Goal: Task Accomplishment & Management: Manage account settings

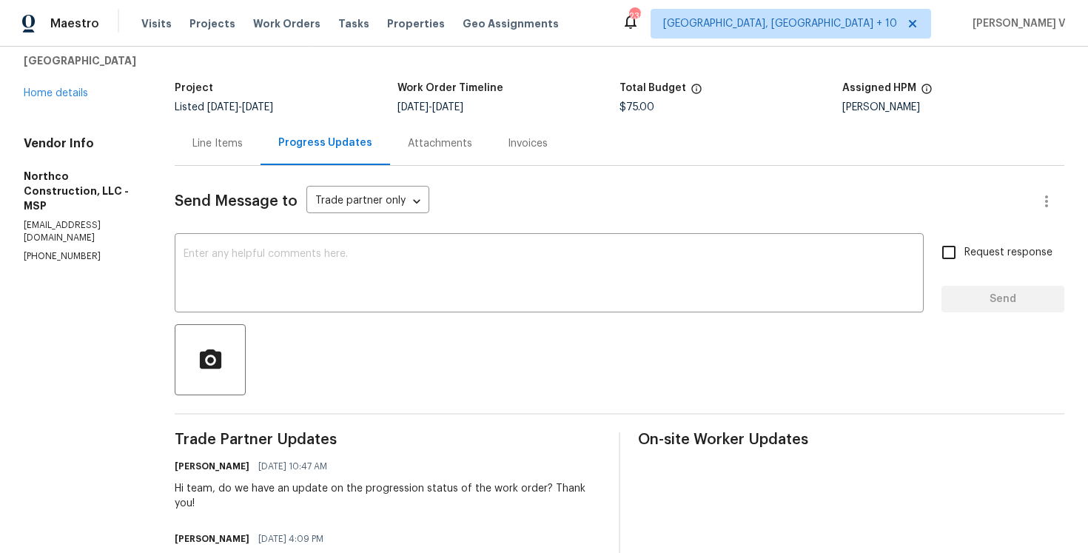
scroll to position [84, 0]
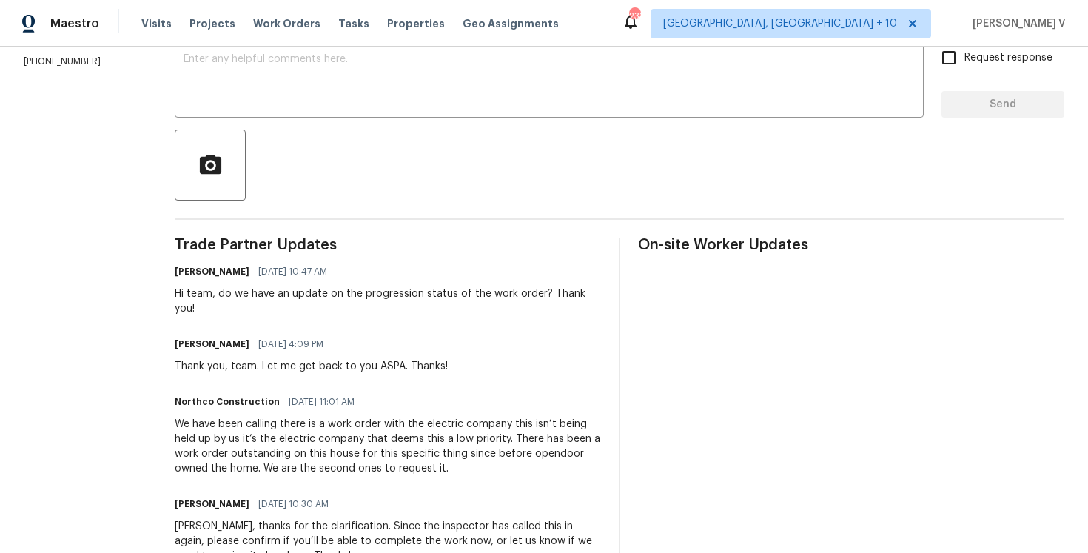
scroll to position [0, 0]
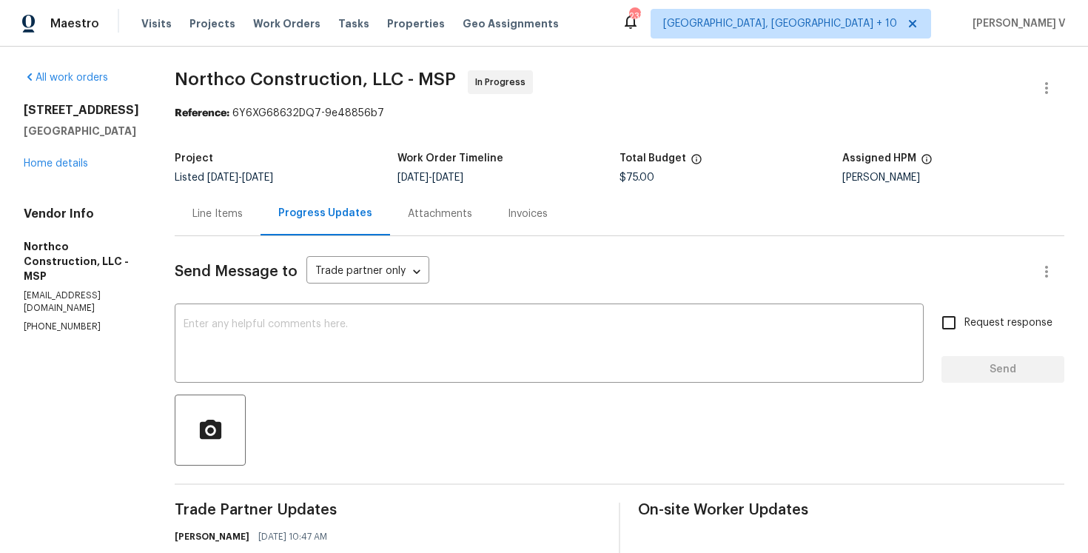
click at [56, 171] on div "5749 27th Ave S Minneapolis, MN 55417 Home details" at bounding box center [81, 137] width 115 height 68
click at [70, 169] on link "Home details" at bounding box center [56, 163] width 64 height 10
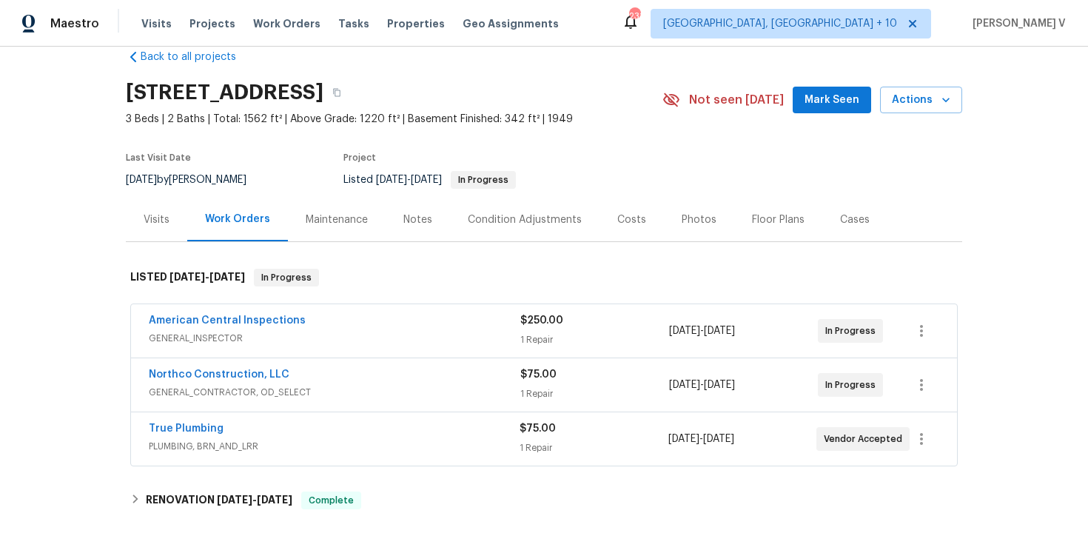
scroll to position [63, 0]
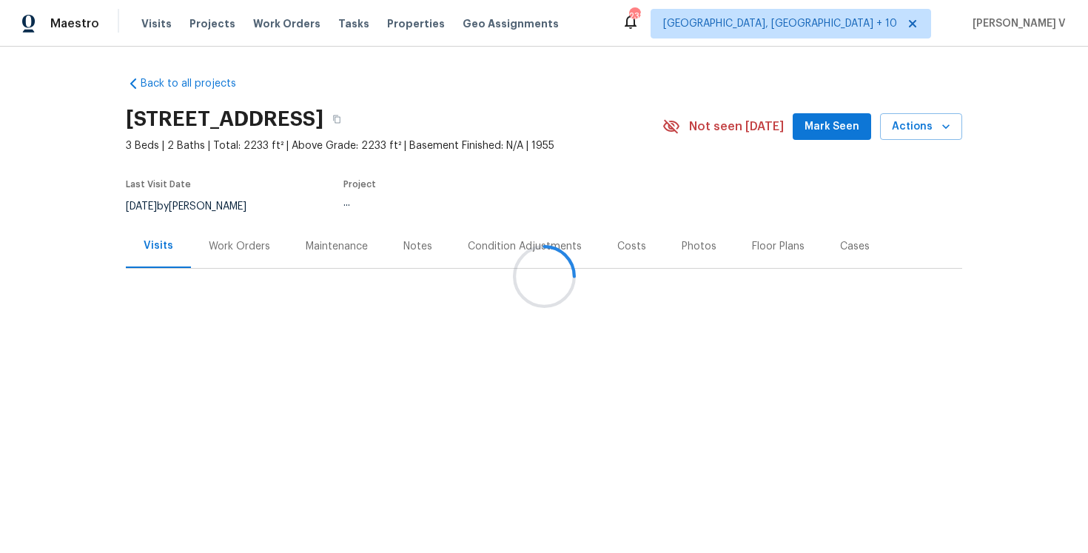
click at [262, 263] on div at bounding box center [544, 276] width 1088 height 553
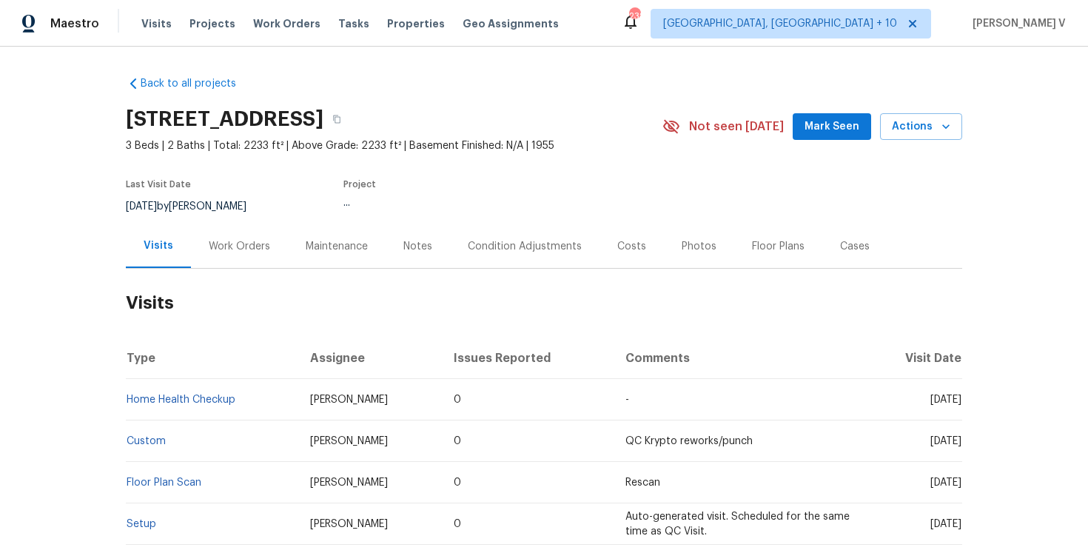
click at [240, 252] on div "Work Orders" at bounding box center [239, 246] width 61 height 15
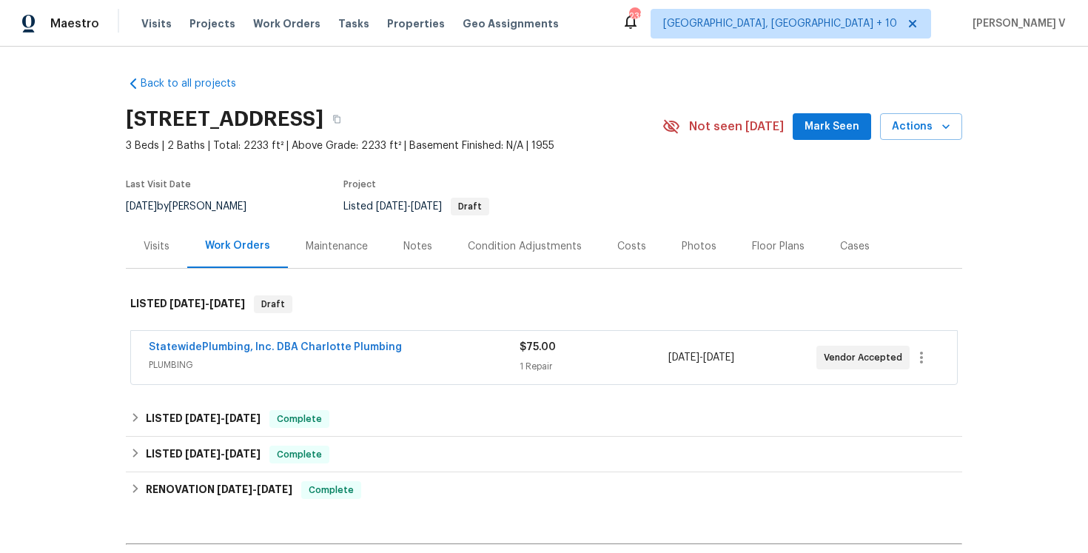
click at [276, 340] on span "StatewidePlumbing, Inc. DBA Charlotte Plumbing" at bounding box center [275, 347] width 253 height 15
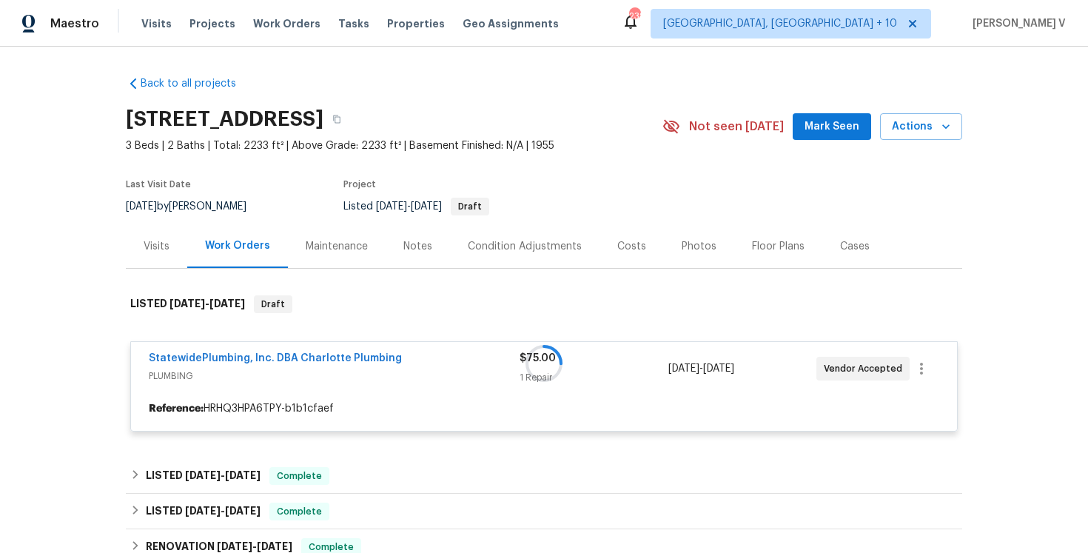
click at [270, 351] on div at bounding box center [544, 363] width 836 height 166
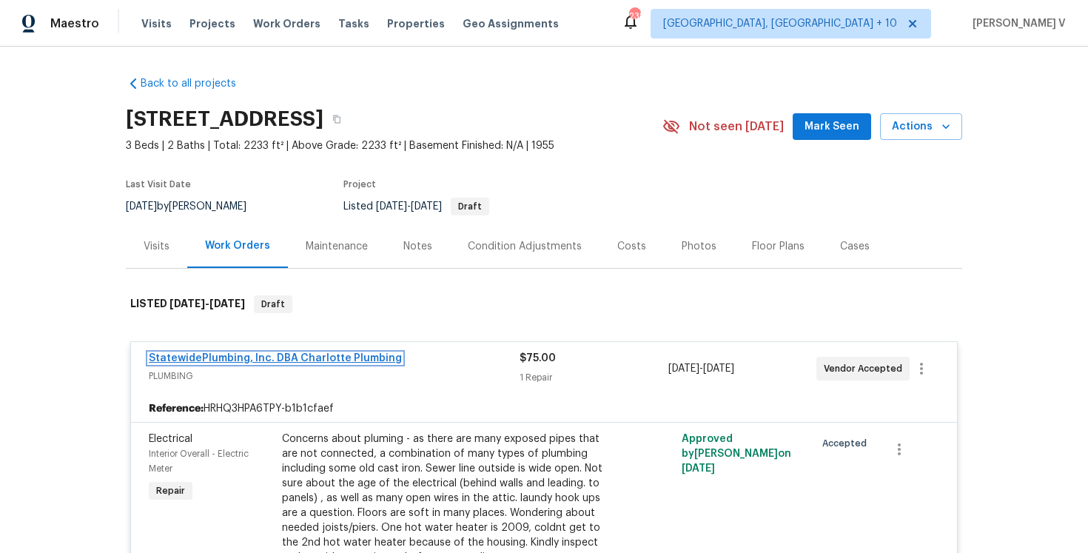
click at [252, 362] on link "StatewidePlumbing, Inc. DBA Charlotte Plumbing" at bounding box center [275, 358] width 253 height 10
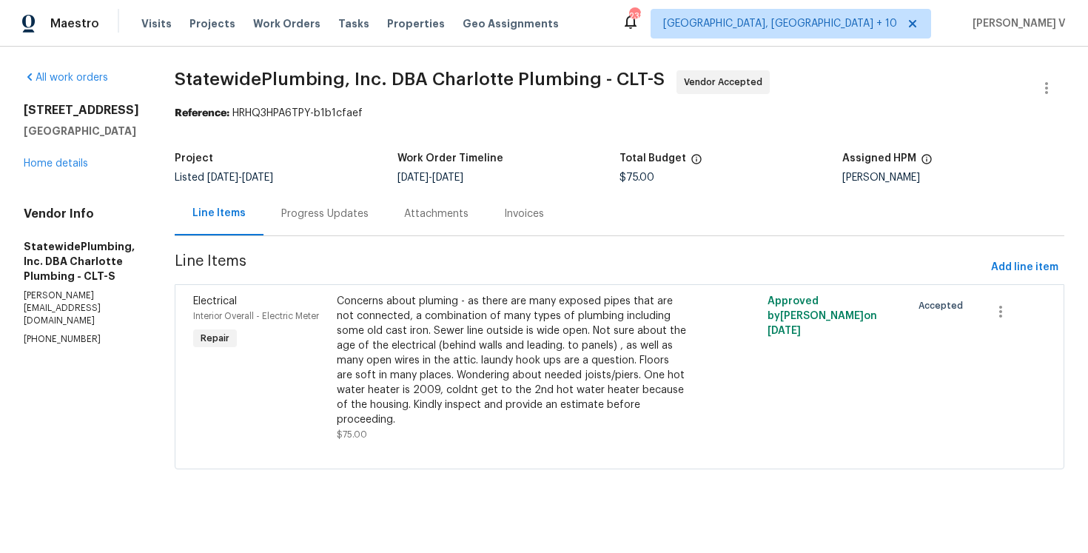
click at [344, 218] on div "Progress Updates" at bounding box center [324, 213] width 87 height 15
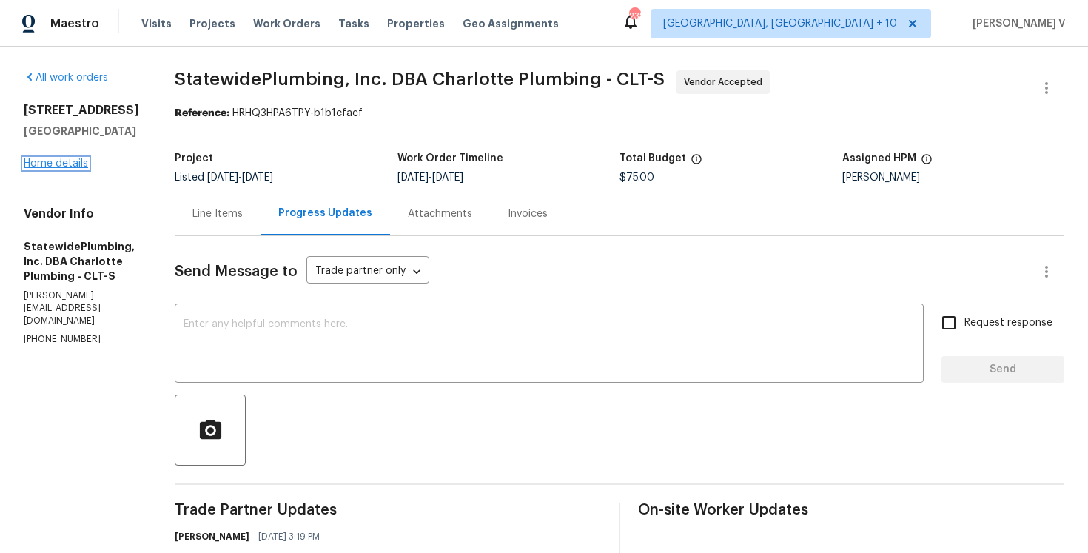
click at [67, 168] on link "Home details" at bounding box center [56, 163] width 64 height 10
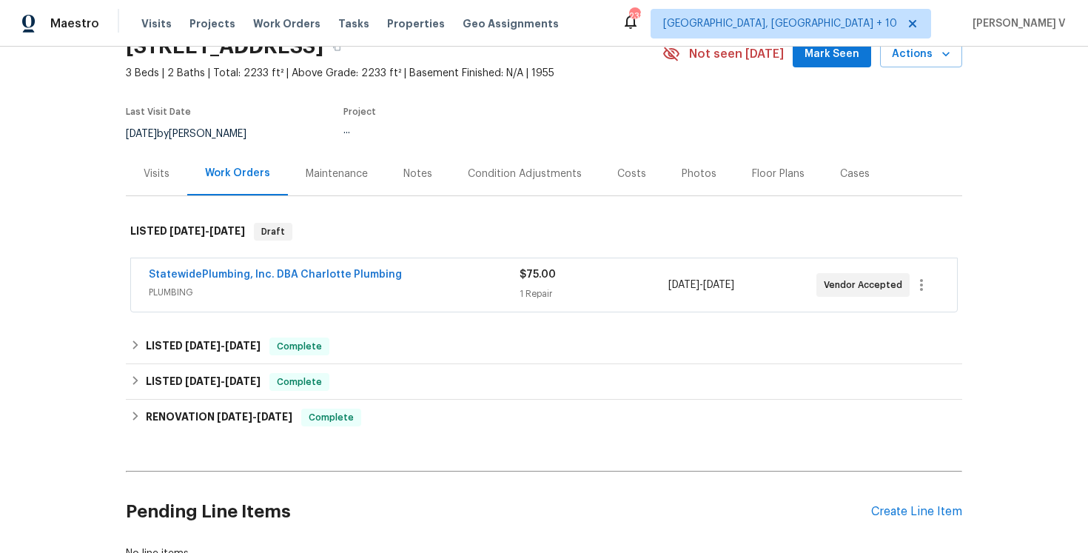
scroll to position [94, 0]
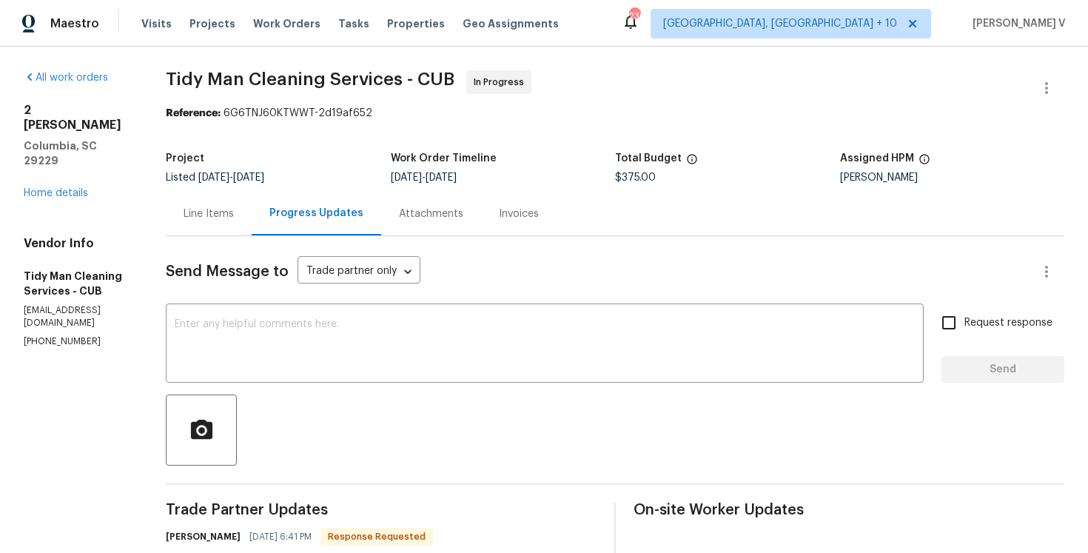
click at [63, 155] on div "2 Alelia Ct Columbia, SC 29229 Home details" at bounding box center [77, 152] width 107 height 98
click at [65, 188] on link "Home details" at bounding box center [56, 193] width 64 height 10
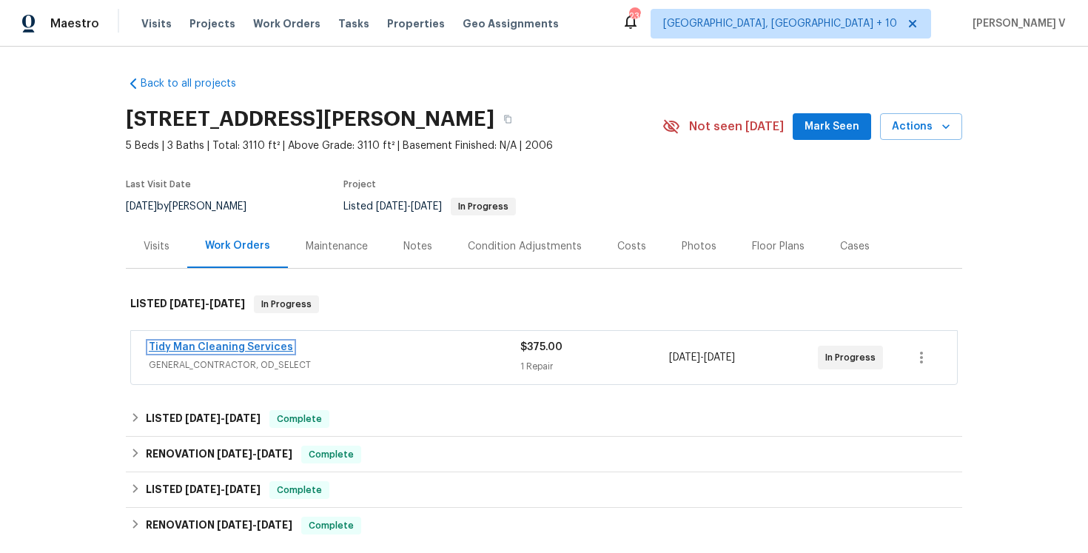
click at [206, 345] on link "Tidy Man Cleaning Services" at bounding box center [221, 347] width 144 height 10
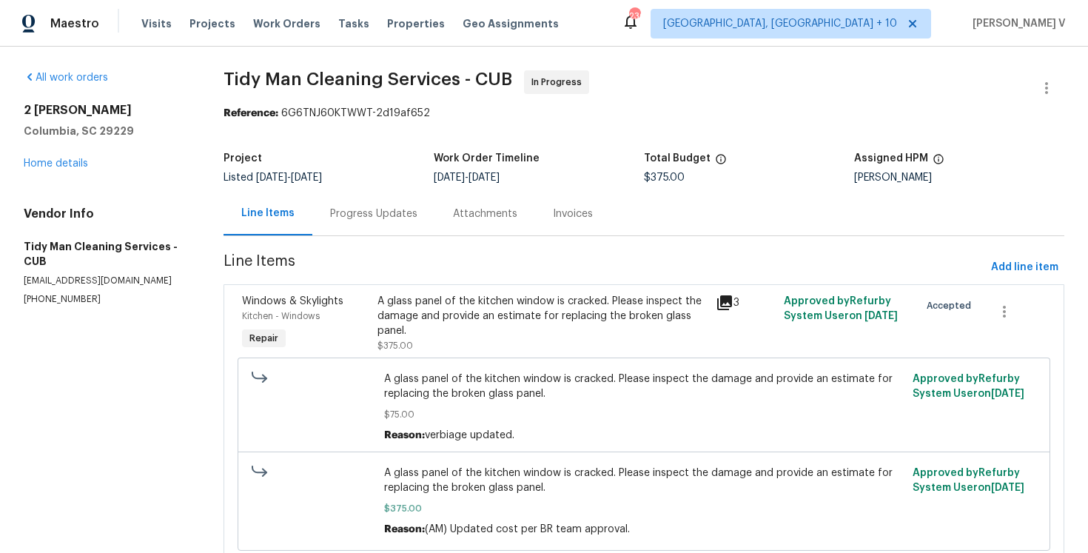
click at [354, 190] on div "Project Listed 10/9/2025 - 10/13/2025 Work Order Timeline 10/9/2025 - 10/13/202…" at bounding box center [643, 167] width 841 height 47
click at [363, 215] on div "Progress Updates" at bounding box center [373, 213] width 87 height 15
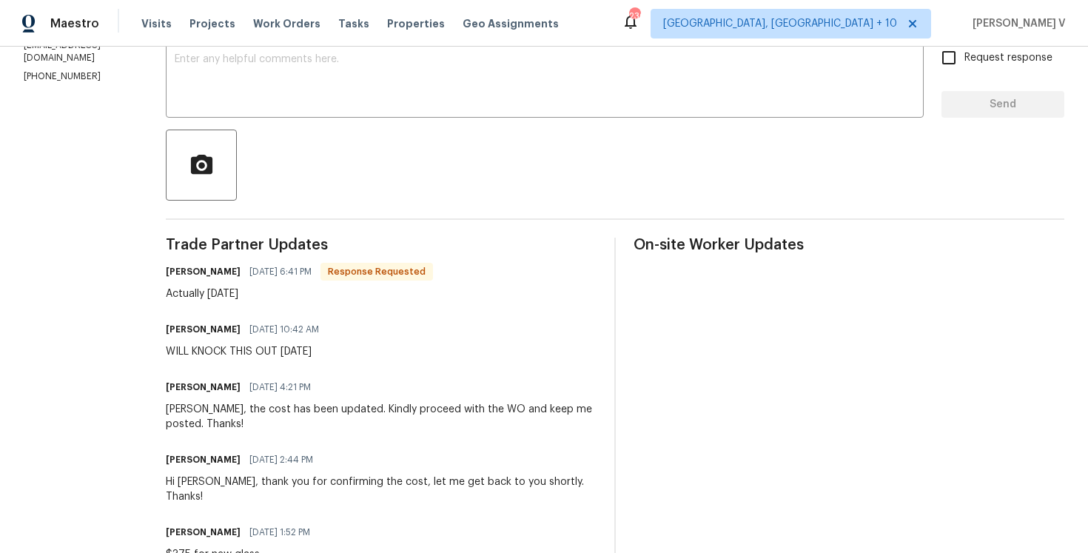
scroll to position [172, 0]
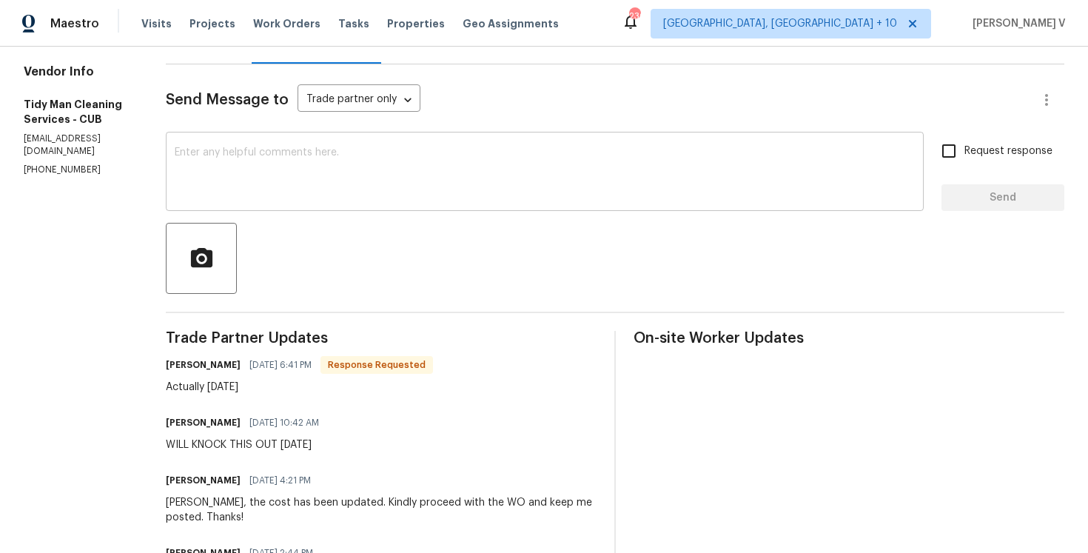
click at [313, 198] on textarea at bounding box center [545, 173] width 740 height 52
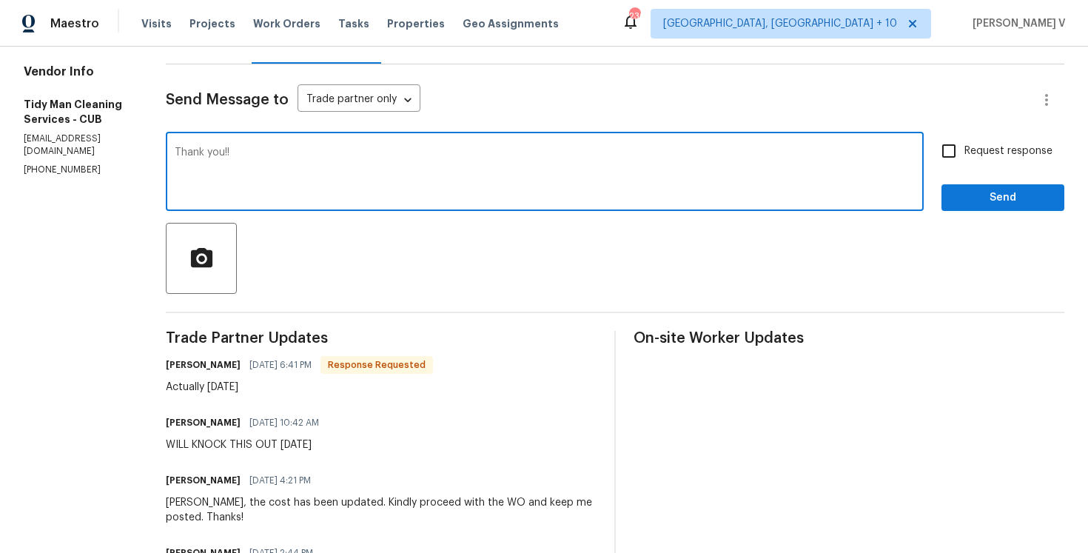
type textarea "Thank you!!"
click at [1060, 209] on button "Send" at bounding box center [1002, 197] width 123 height 27
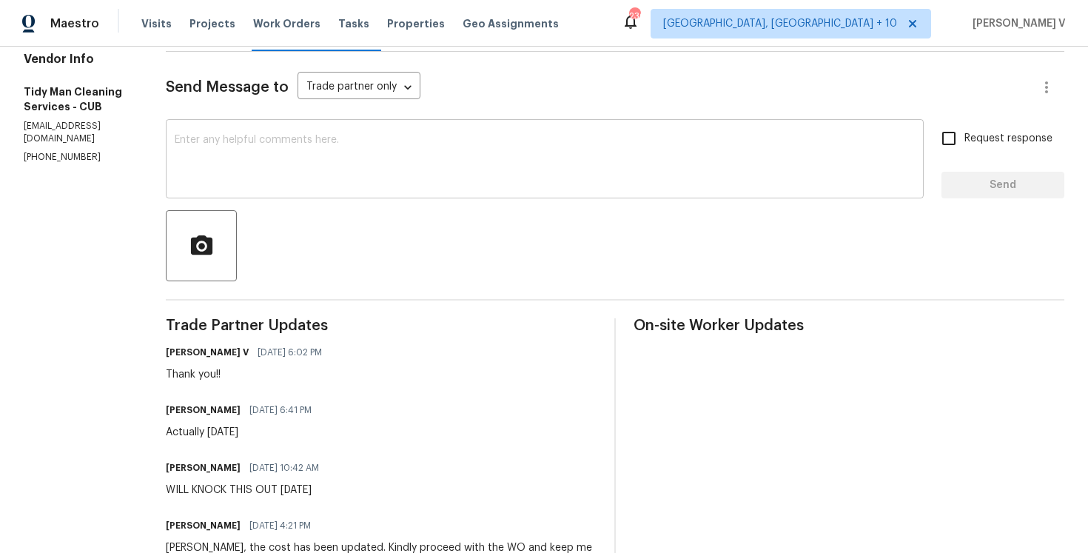
scroll to position [0, 0]
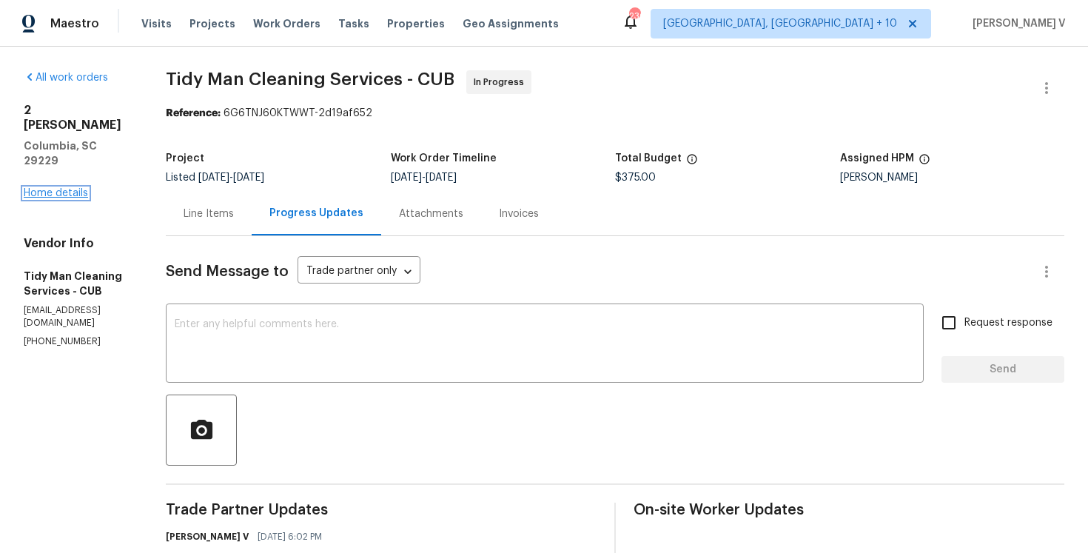
click at [70, 188] on link "Home details" at bounding box center [56, 193] width 64 height 10
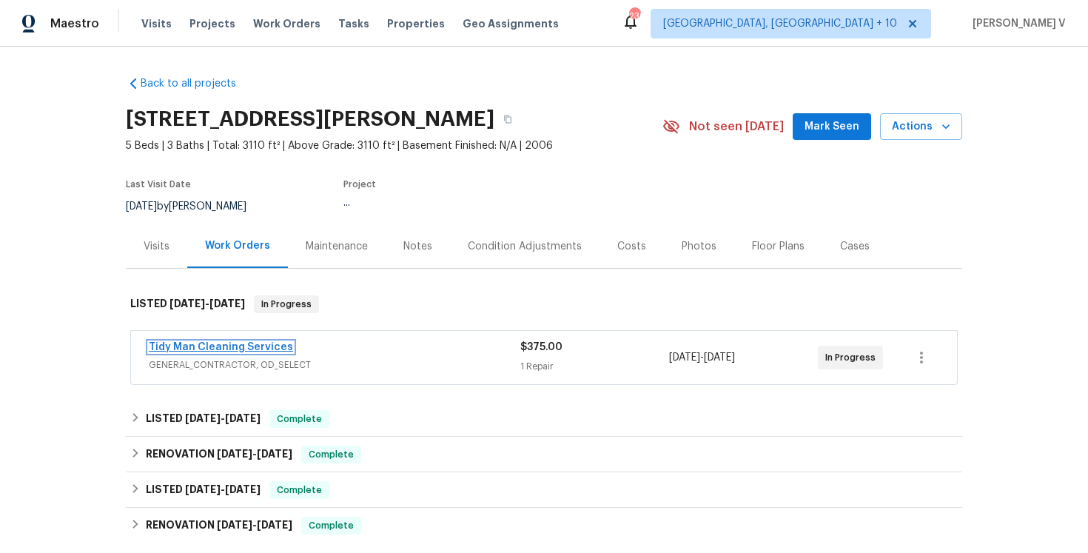
click at [167, 344] on link "Tidy Man Cleaning Services" at bounding box center [221, 347] width 144 height 10
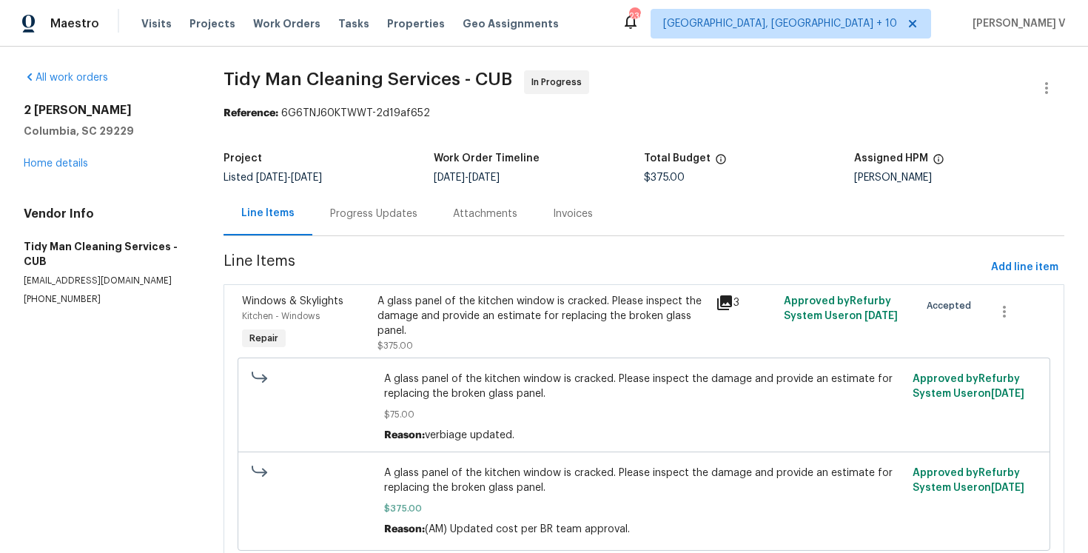
click at [357, 224] on div "Progress Updates" at bounding box center [373, 214] width 123 height 44
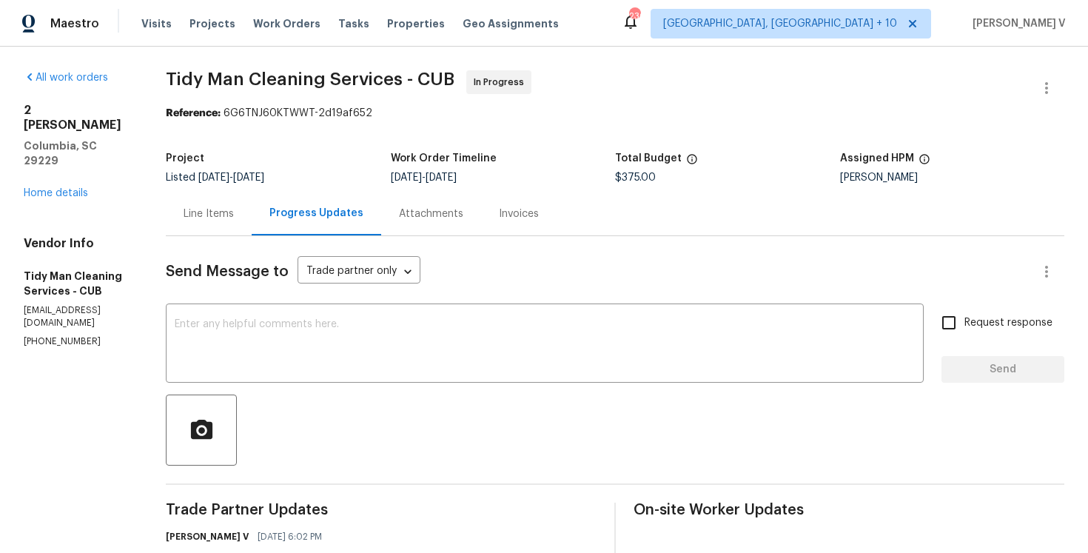
scroll to position [250, 0]
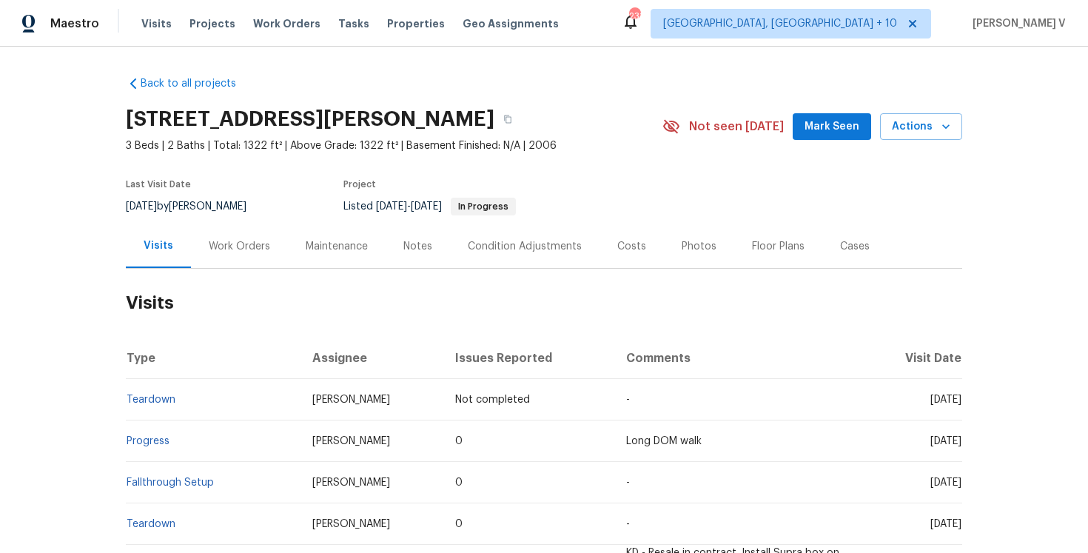
click at [242, 241] on div "Work Orders" at bounding box center [239, 246] width 61 height 15
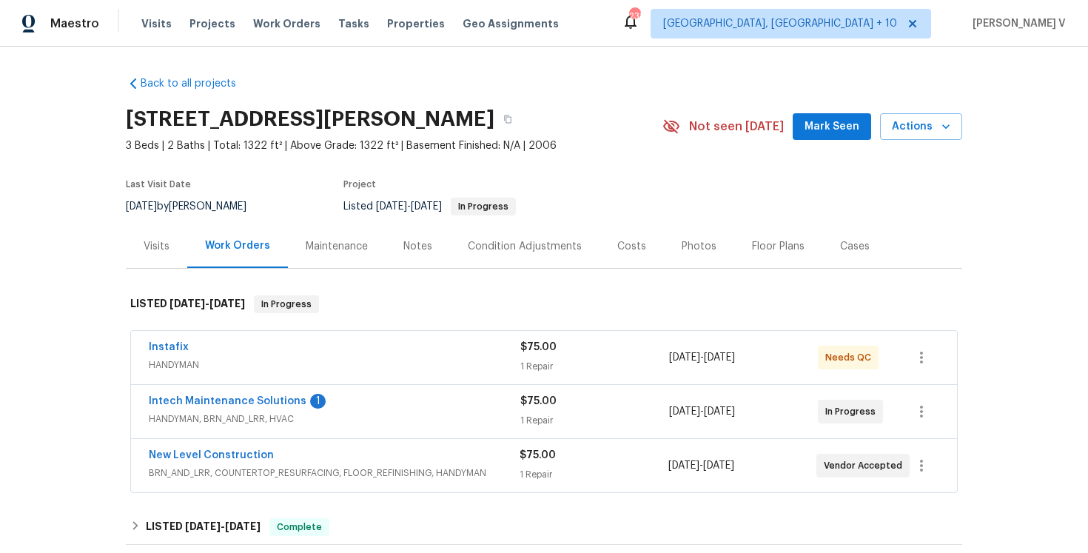
scroll to position [118, 0]
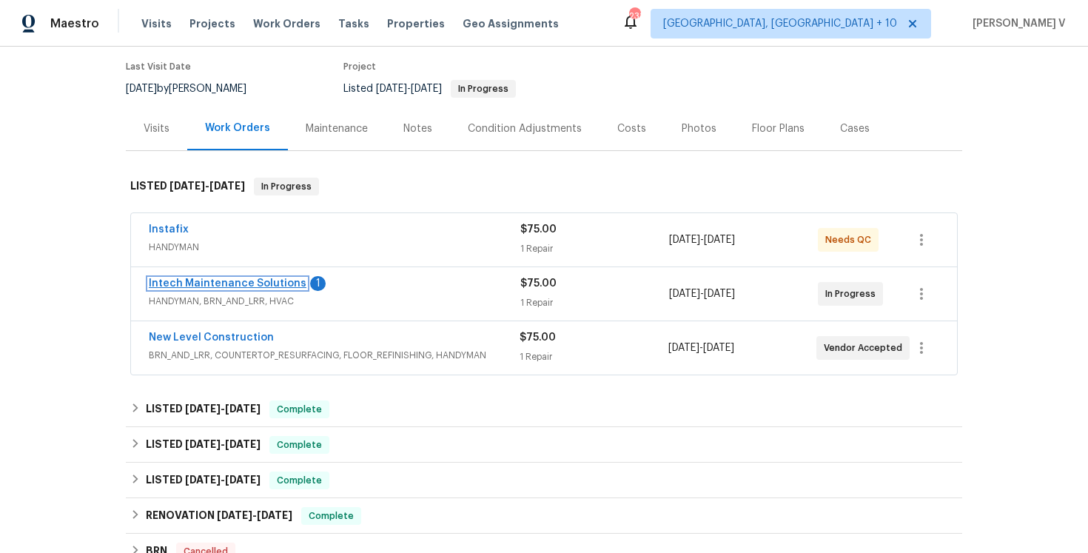
click at [238, 284] on link "Intech Maintenance Solutions" at bounding box center [228, 283] width 158 height 10
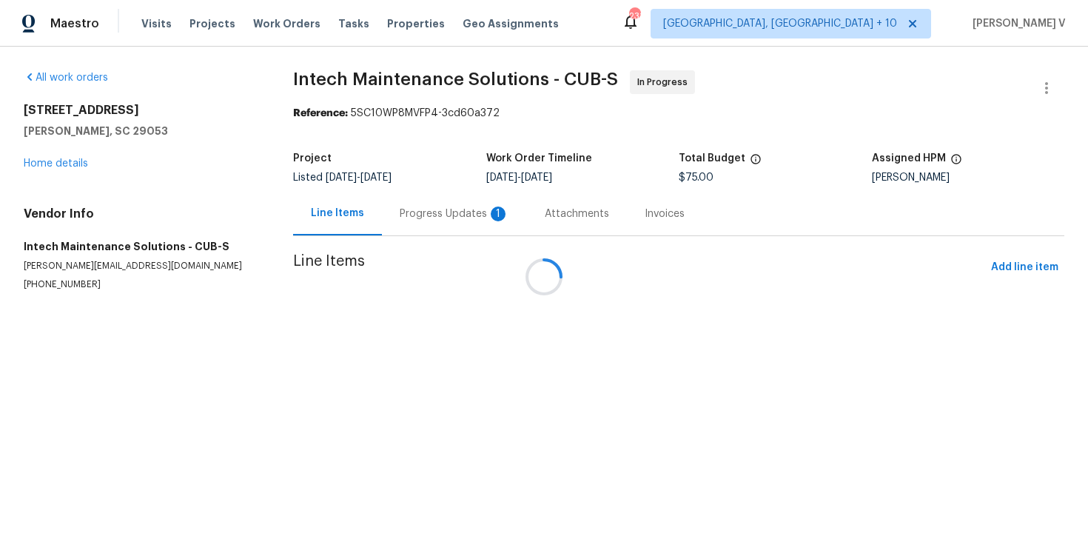
click at [405, 212] on div at bounding box center [544, 276] width 1088 height 553
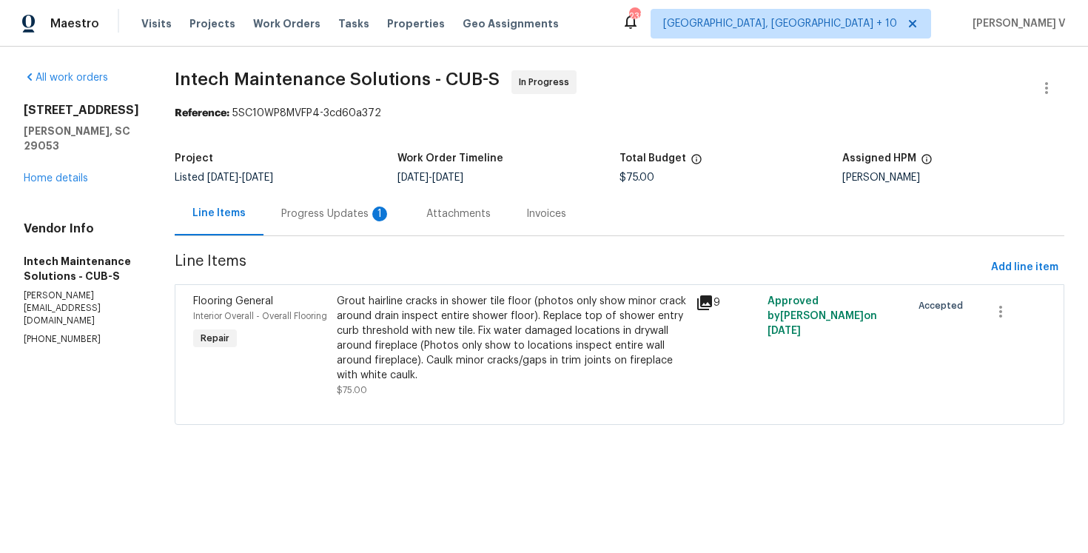
click at [426, 212] on div "Attachments" at bounding box center [458, 213] width 64 height 15
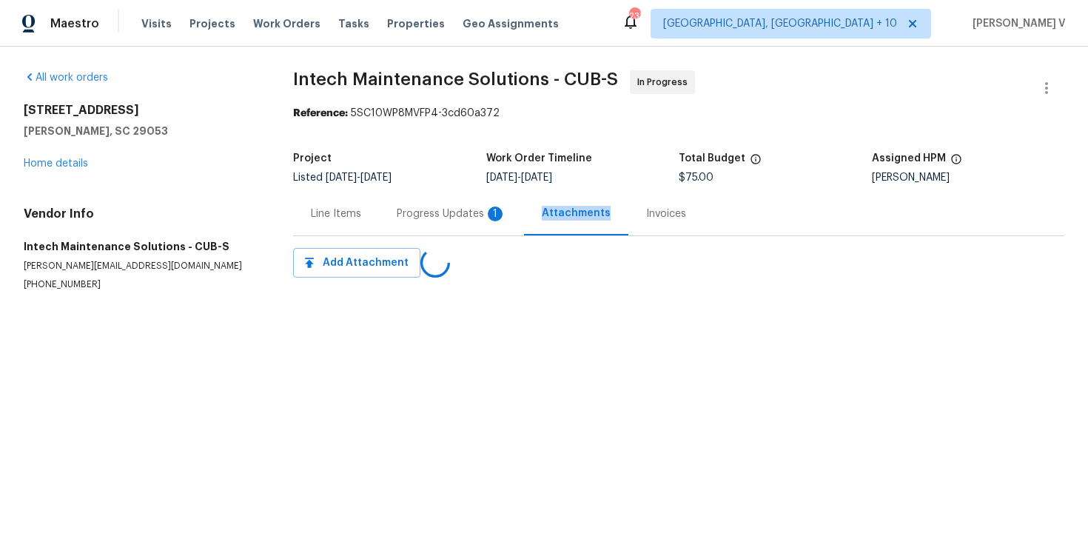
click at [405, 212] on div "Progress Updates 1" at bounding box center [452, 213] width 110 height 15
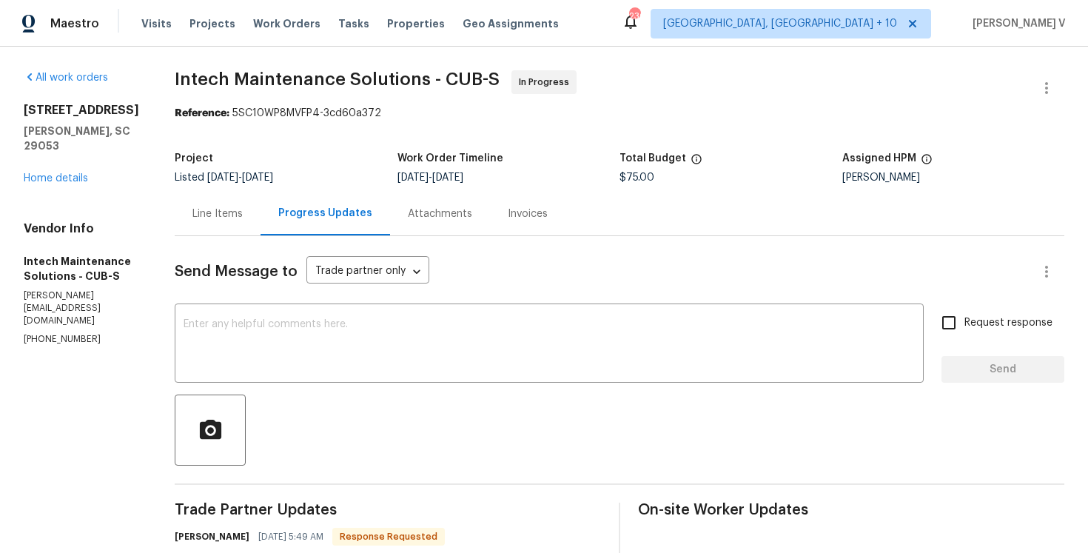
click at [213, 232] on div "Line Items" at bounding box center [218, 214] width 86 height 44
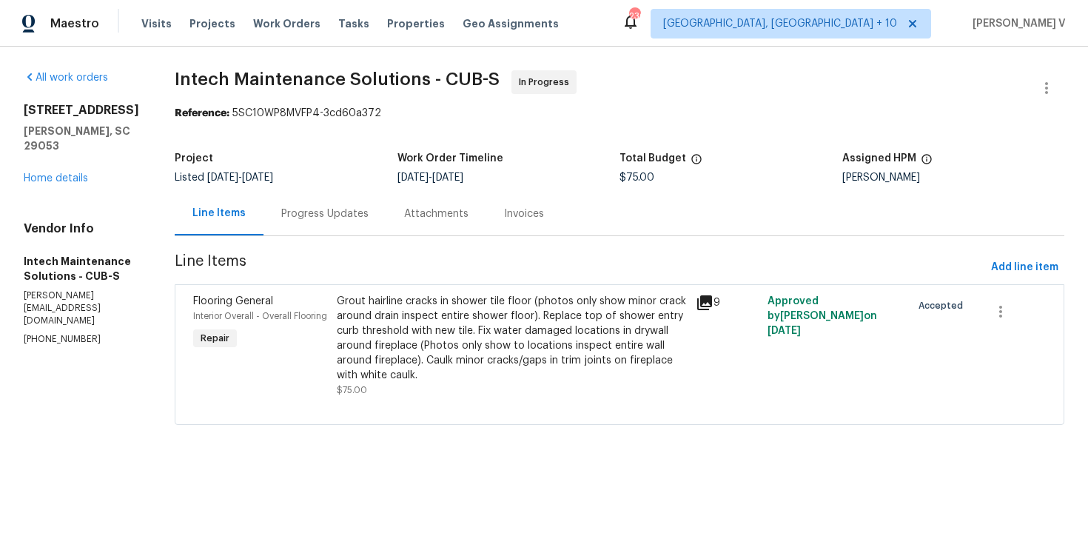
click at [391, 323] on div "Grout hairline cracks in shower tile floor (photos only show minor crack around…" at bounding box center [512, 338] width 350 height 89
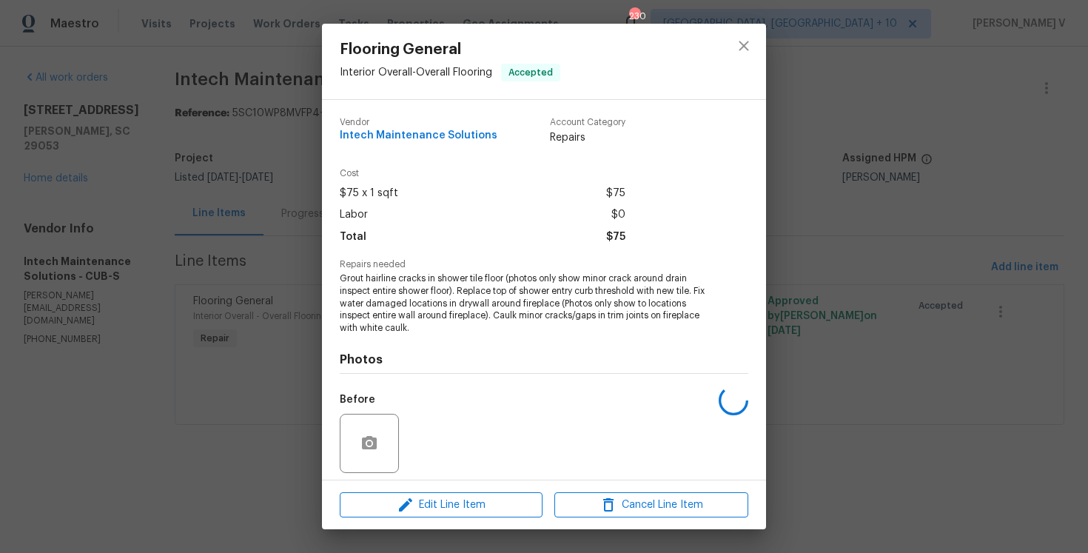
scroll to position [104, 0]
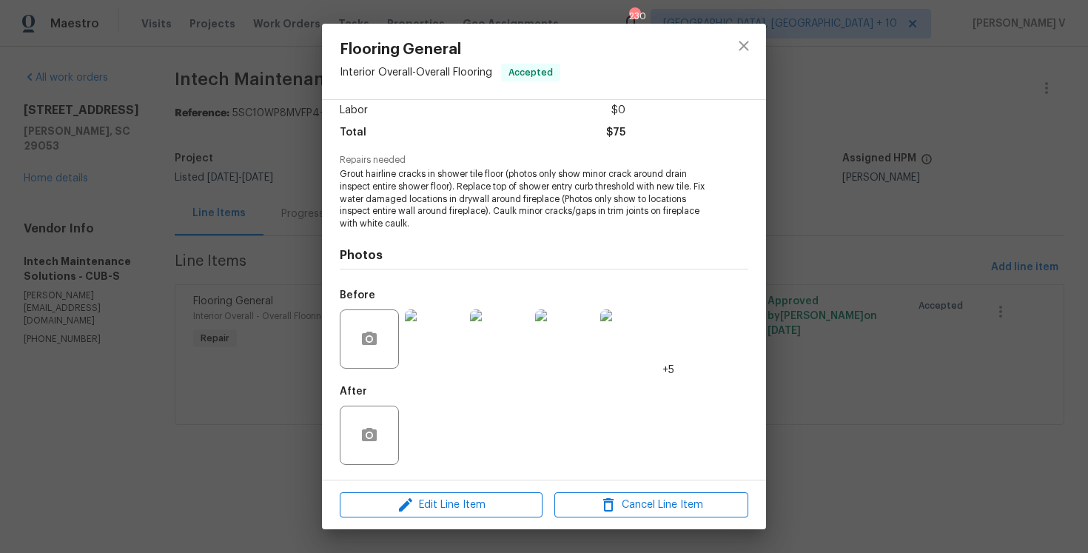
click at [431, 337] on img at bounding box center [434, 338] width 59 height 59
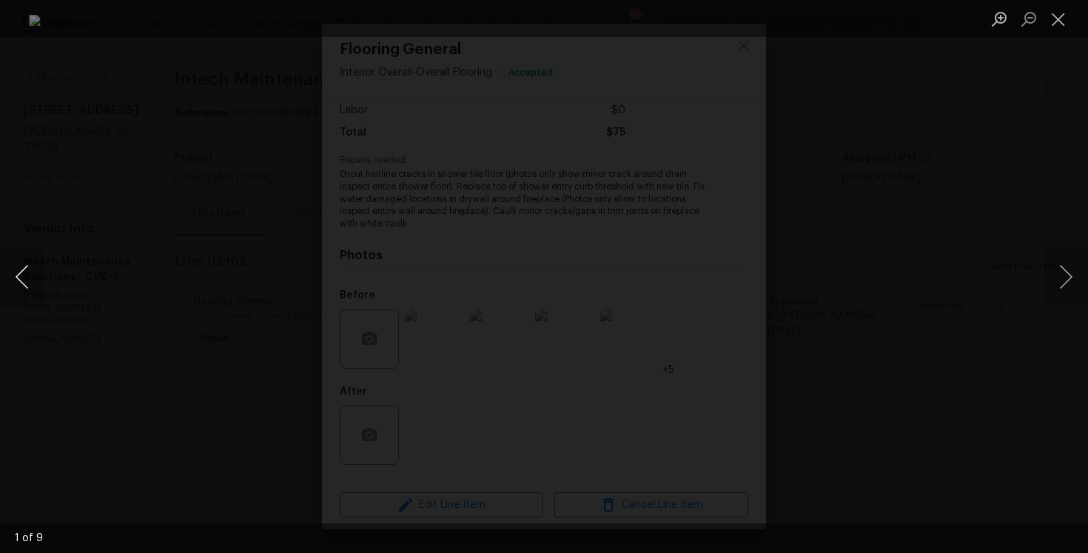
click at [25, 270] on button "Previous image" at bounding box center [22, 276] width 44 height 59
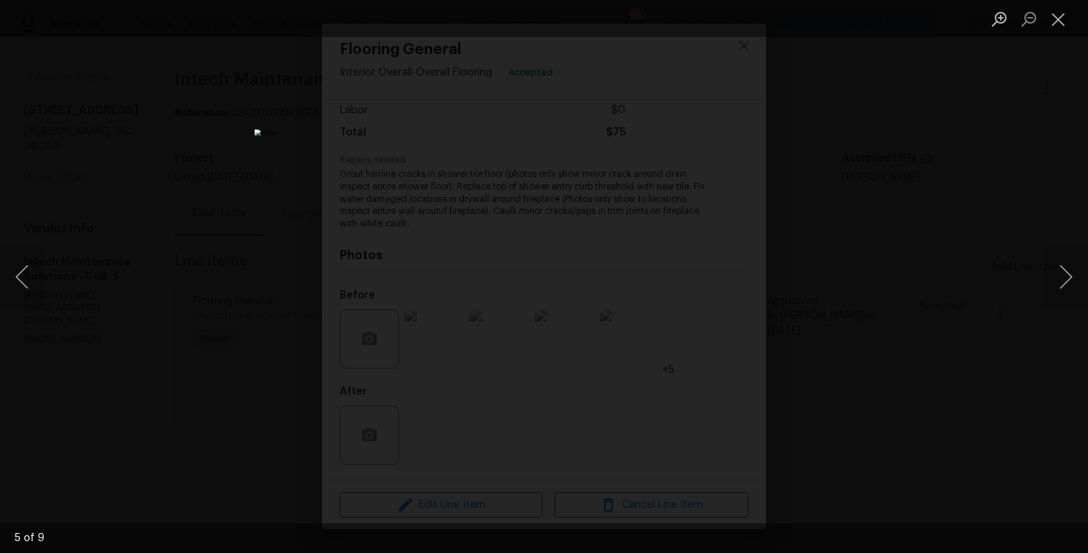
click at [137, 166] on div "Lightbox" at bounding box center [544, 276] width 1088 height 553
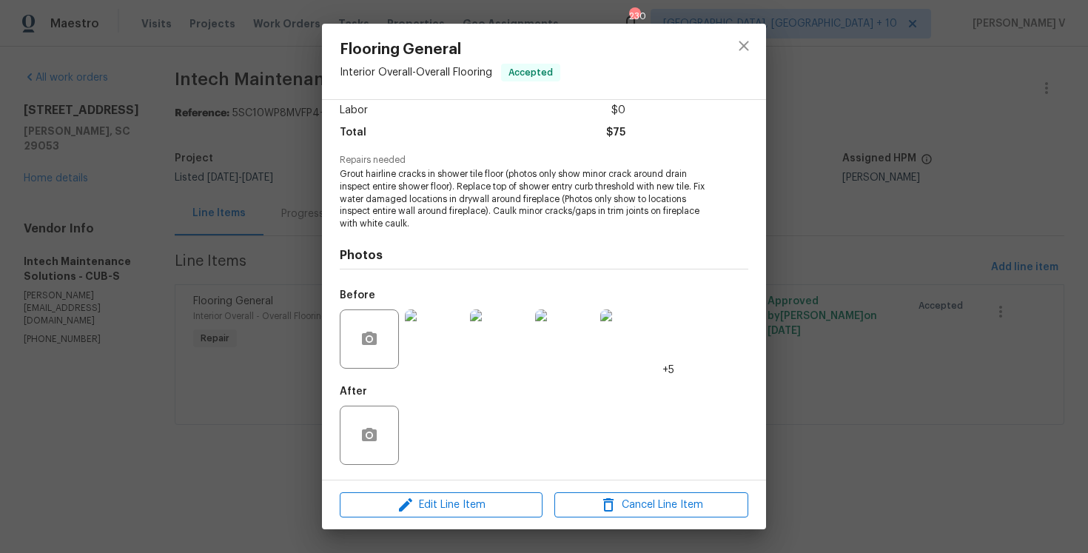
click at [137, 166] on div "Flooring General Interior Overall - Overall Flooring Accepted Vendor Intech Mai…" at bounding box center [544, 276] width 1088 height 553
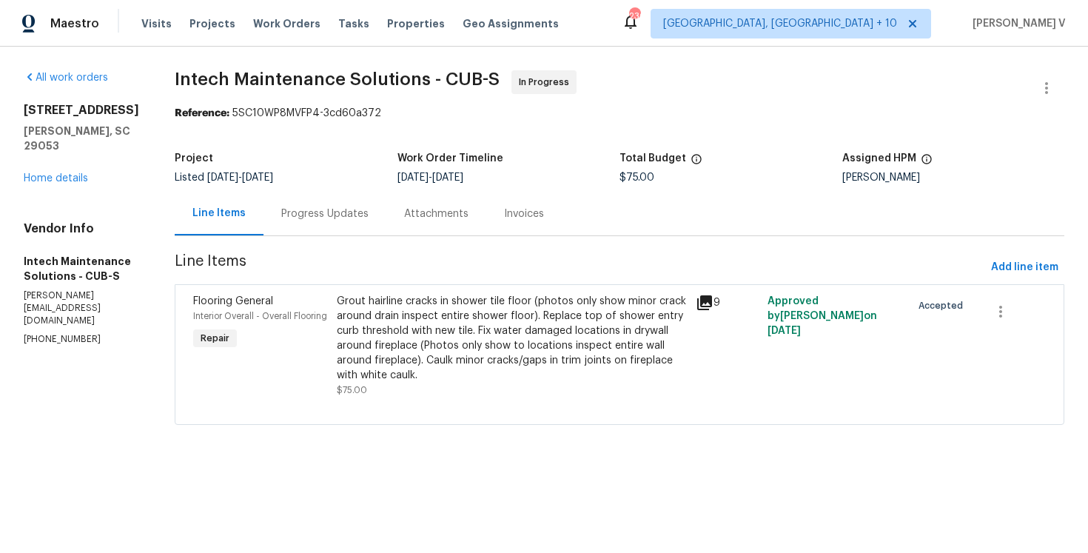
click at [296, 204] on div "Progress Updates" at bounding box center [324, 214] width 123 height 44
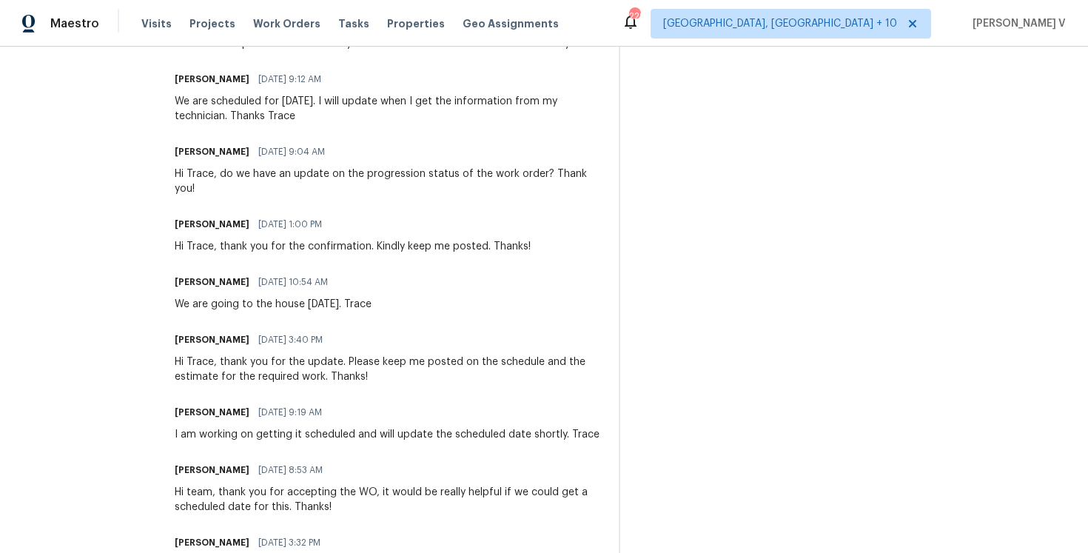
scroll to position [940, 0]
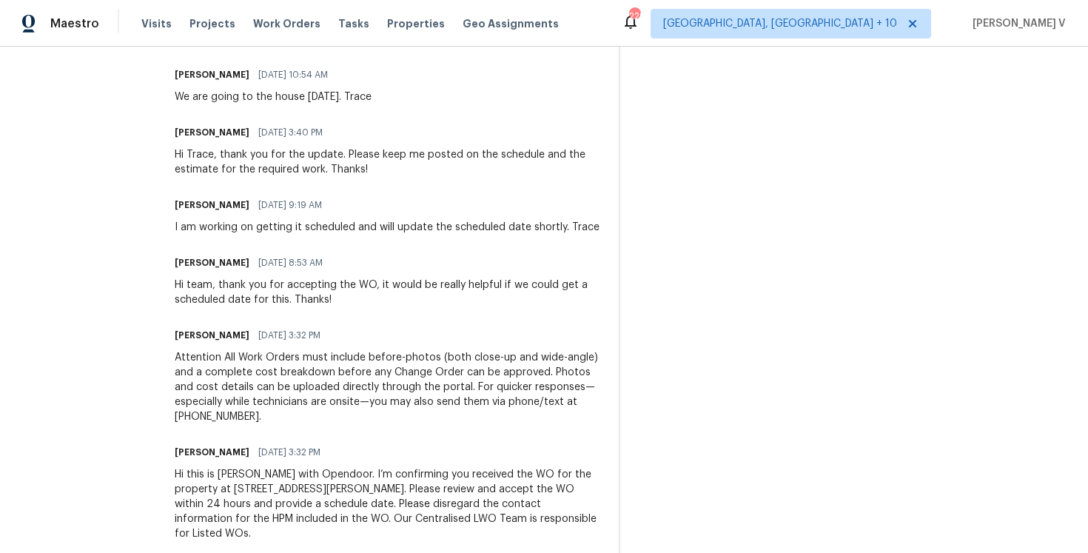
drag, startPoint x: 161, startPoint y: 244, endPoint x: 235, endPoint y: 612, distance: 375.1
click at [235, 552] on html "Maestro Visits Projects Work Orders Tasks Properties Geo Assignments 229 Cincin…" at bounding box center [544, 276] width 1088 height 553
copy div "Trade Partner Updates Ellen 10/13/2025 5:49 AM Response Requested So there are …"
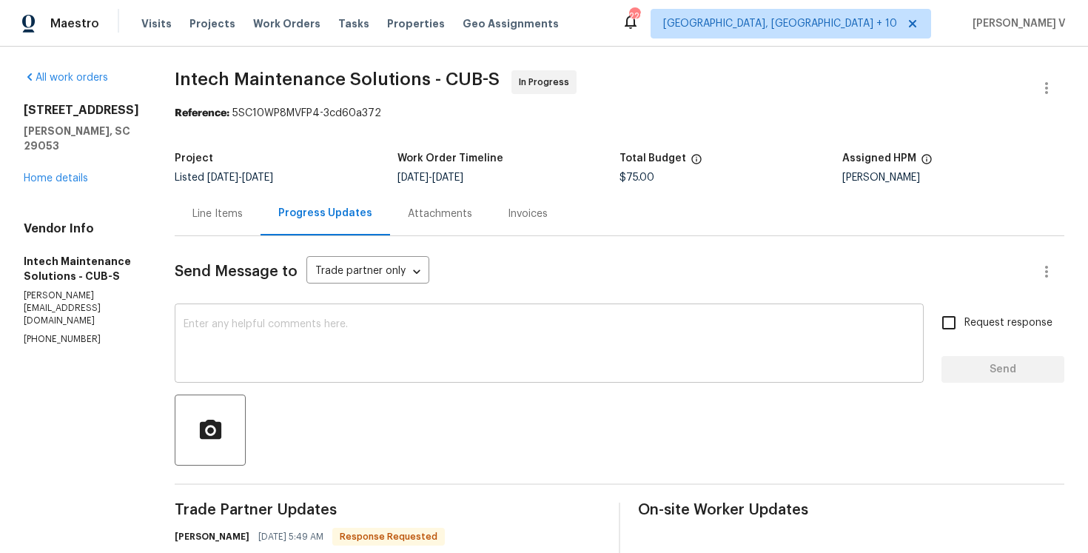
click at [276, 347] on textarea at bounding box center [549, 345] width 731 height 52
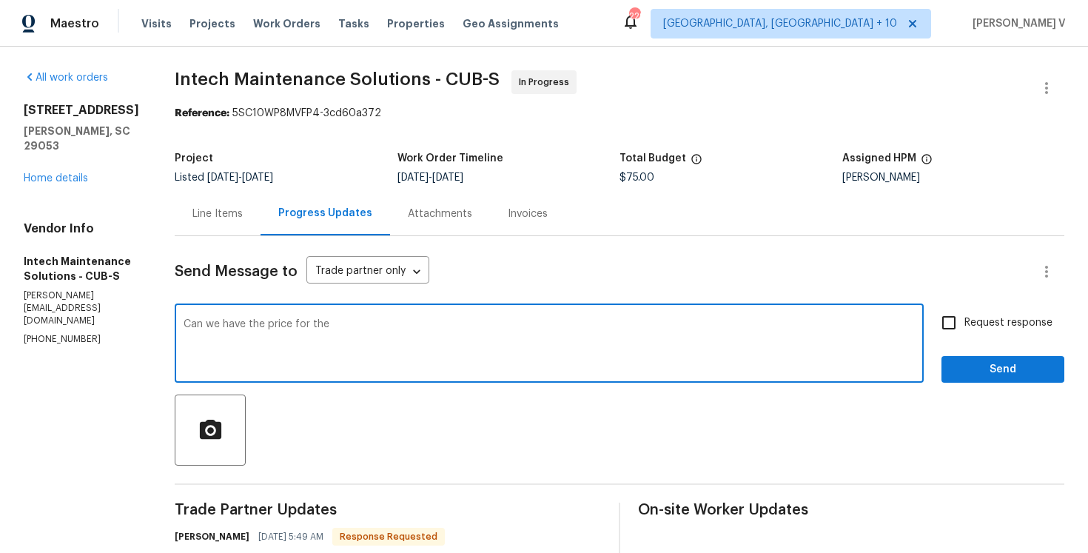
scroll to position [127, 0]
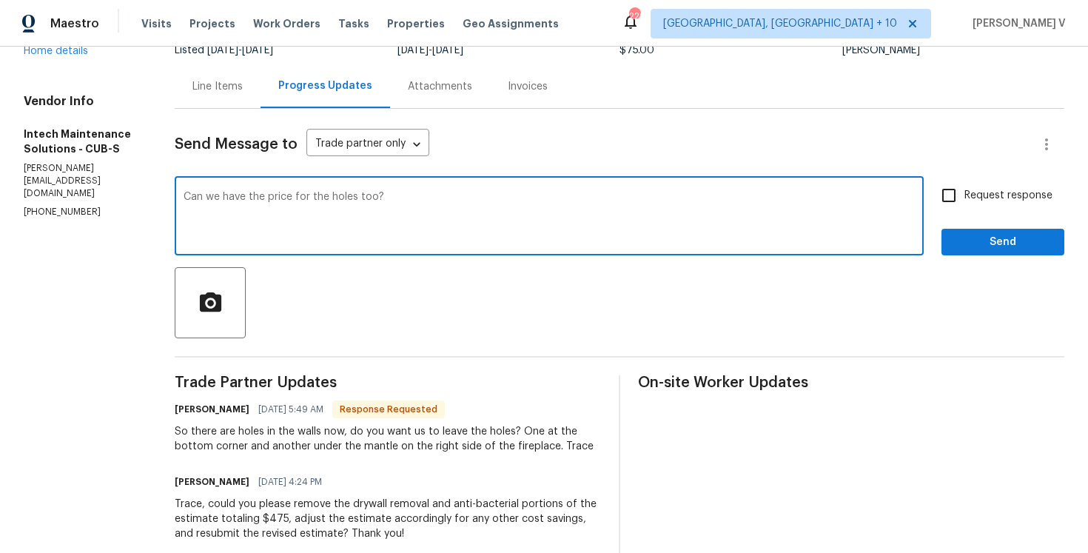
click at [440, 217] on textarea "Can we have the price for the holes too?" at bounding box center [549, 218] width 731 height 52
click at [413, 201] on textarea "Can we have the price for the holes too?" at bounding box center [549, 218] width 731 height 52
click at [184, 198] on textarea "Can we have the price for the holes too?" at bounding box center [549, 218] width 731 height 52
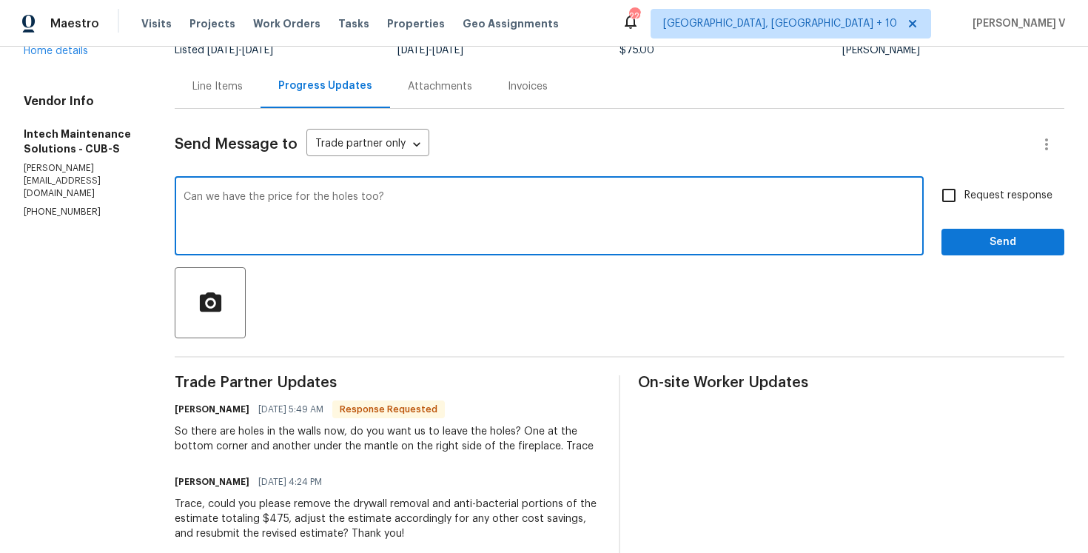
type textarea "Can we have the price for the holes too?"
click at [936, 206] on input "Request response" at bounding box center [948, 195] width 31 height 31
checkbox input "true"
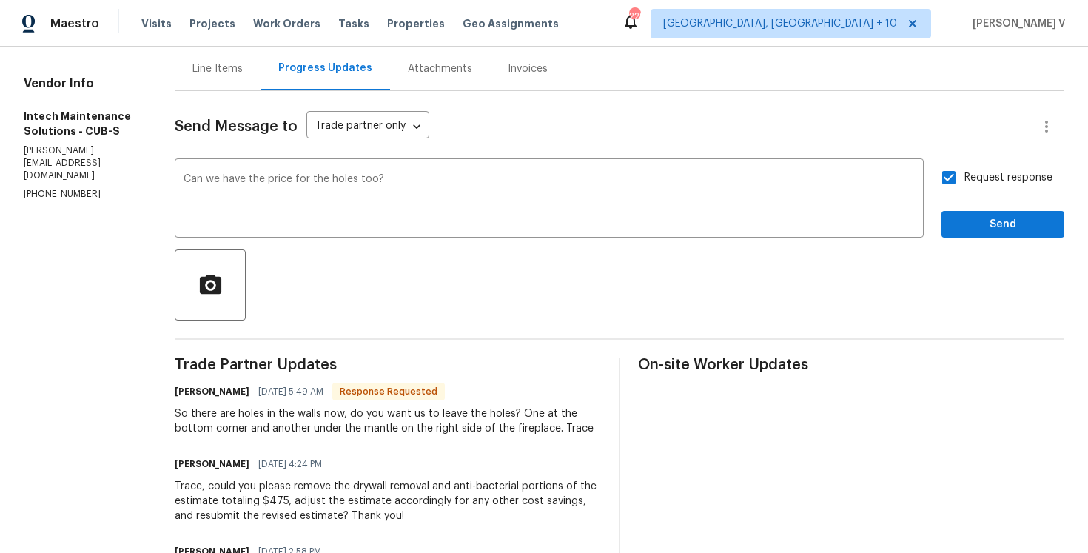
scroll to position [171, 0]
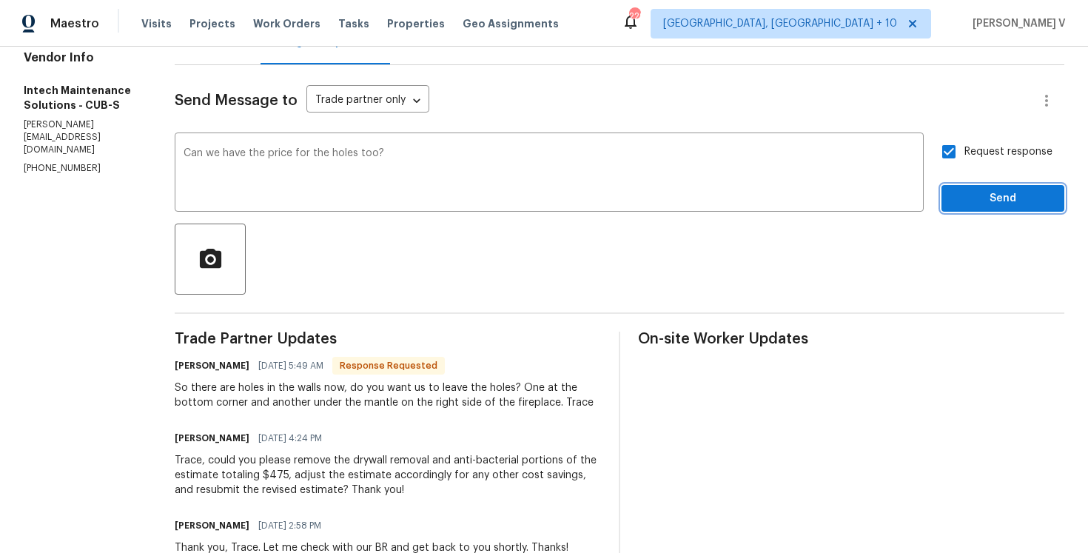
click at [1002, 207] on button "Send" at bounding box center [1002, 198] width 123 height 27
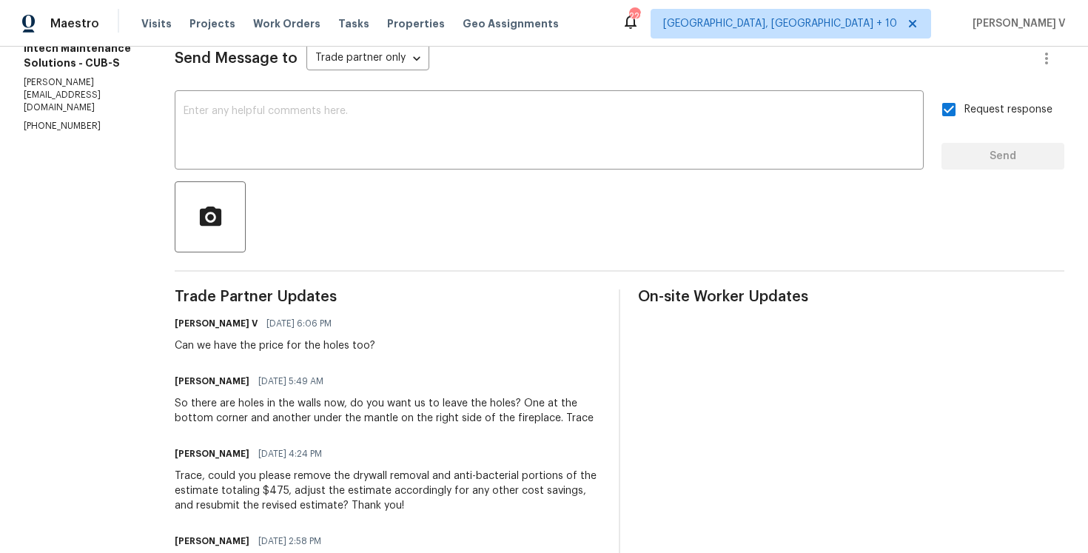
scroll to position [232, 0]
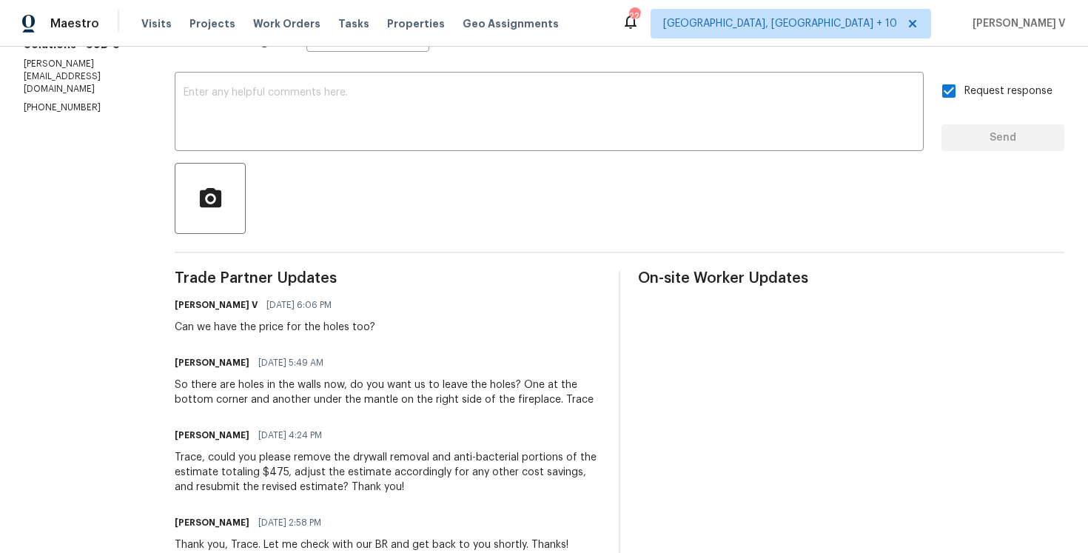
click at [236, 403] on div "So there are holes in the walls now, do you want us to leave the holes? One at …" at bounding box center [388, 392] width 426 height 30
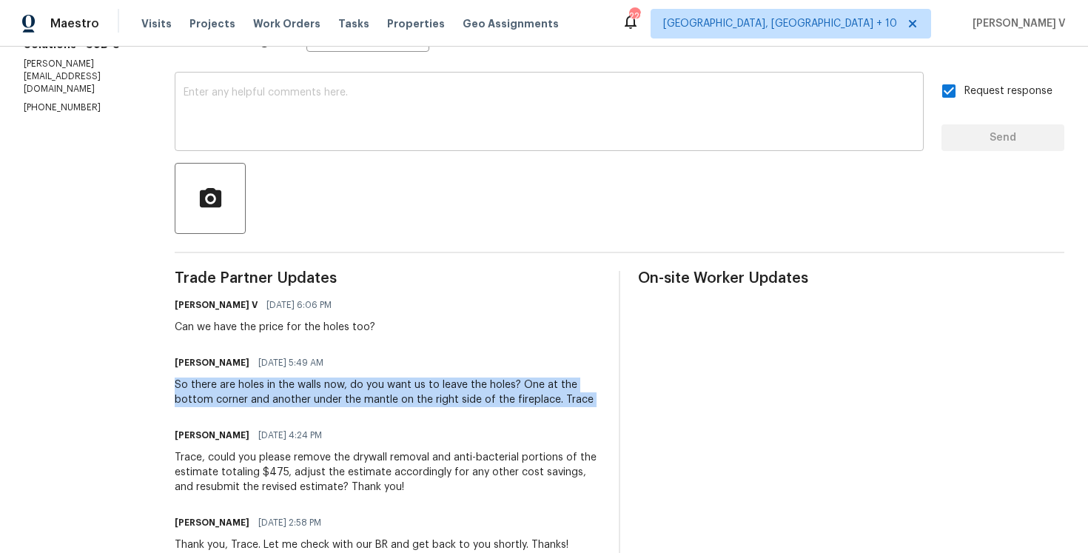
copy div "So there are holes in the walls now, do you want us to leave the holes? One at …"
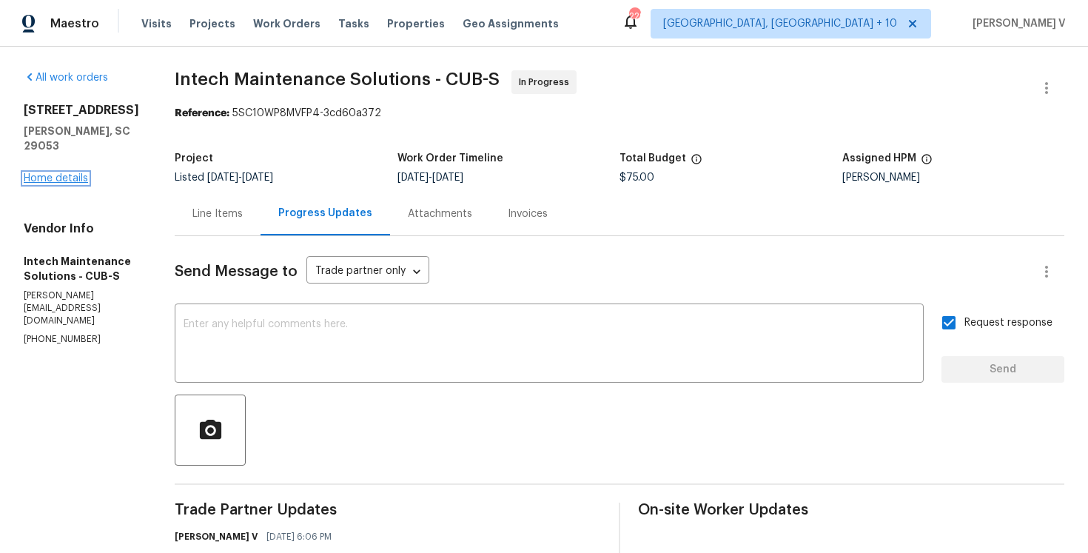
click at [75, 173] on link "Home details" at bounding box center [56, 178] width 64 height 10
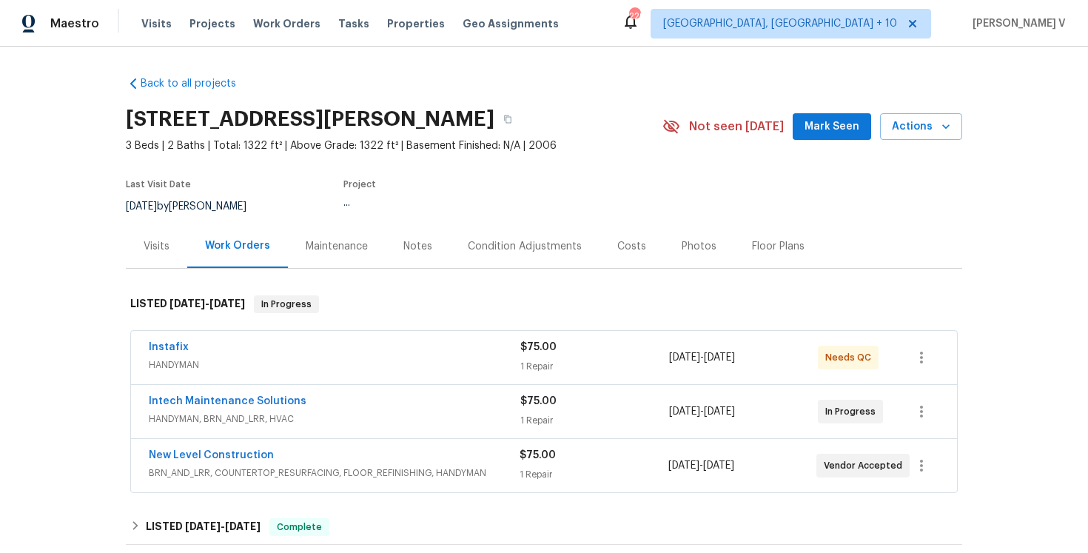
click at [177, 337] on div "Instafix HANDYMAN $75.00 1 Repair 10/9/2025 - 10/10/2025 Needs QC" at bounding box center [544, 357] width 826 height 53
click at [172, 348] on link "Instafix" at bounding box center [169, 347] width 40 height 10
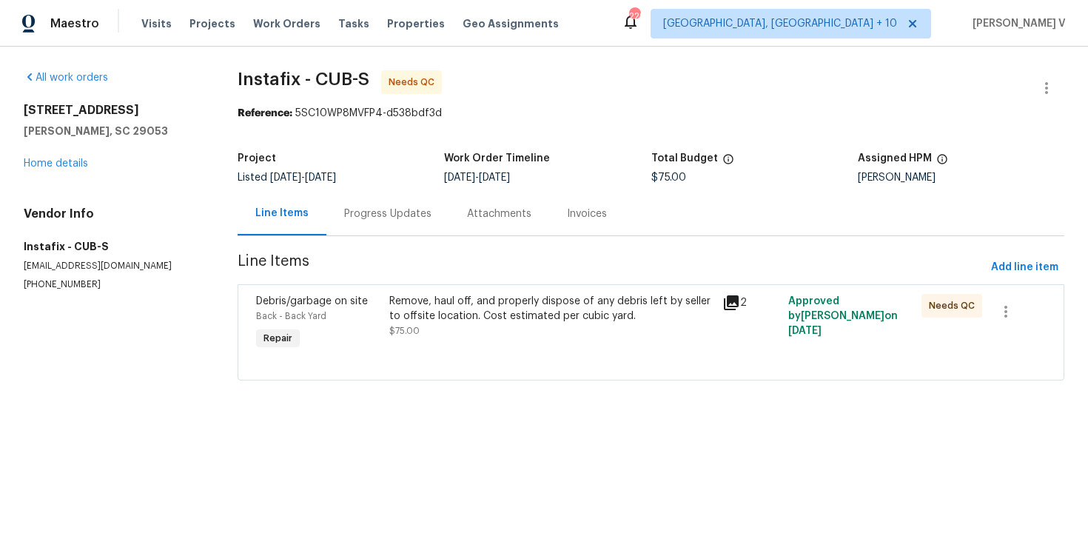
click at [417, 227] on div "Progress Updates" at bounding box center [387, 214] width 123 height 44
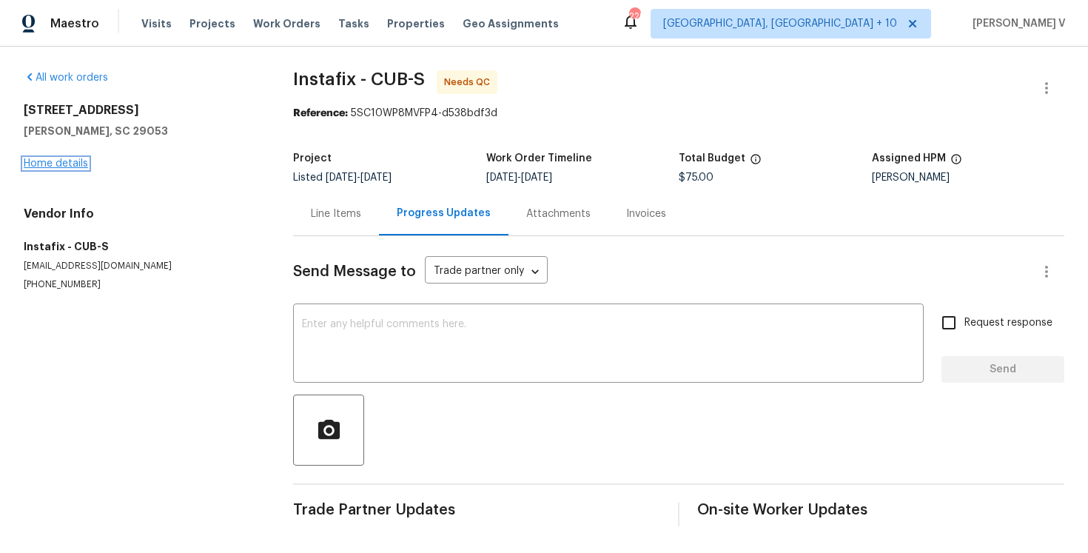
click at [73, 158] on link "Home details" at bounding box center [56, 163] width 64 height 10
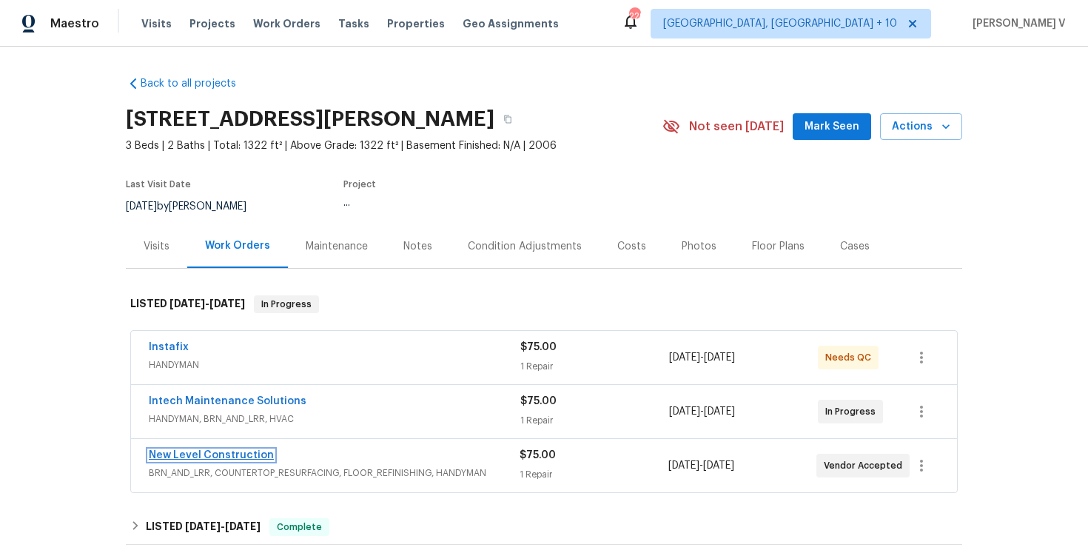
click at [215, 454] on link "New Level Construction" at bounding box center [211, 455] width 125 height 10
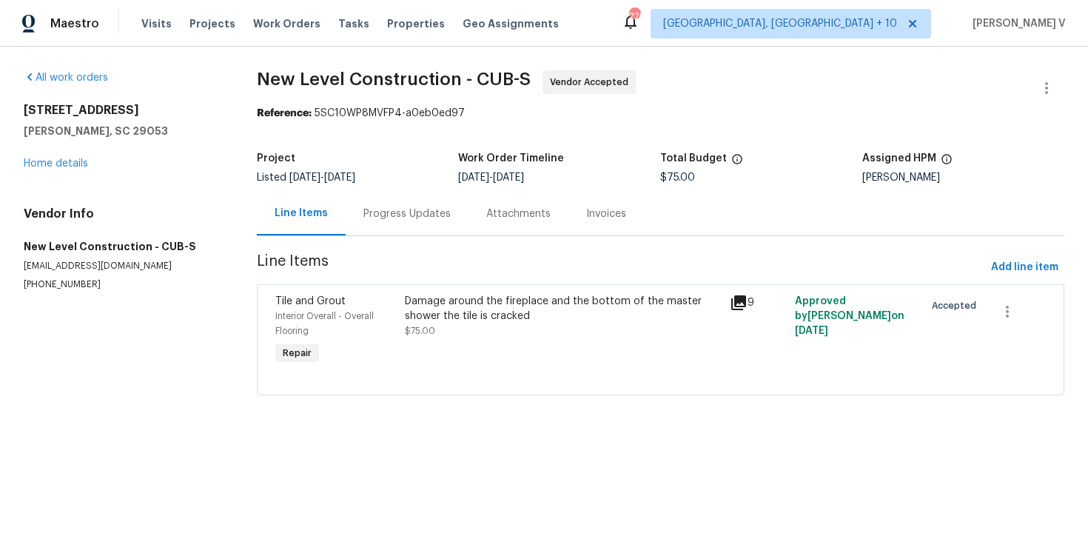
click at [420, 220] on div "Progress Updates" at bounding box center [406, 213] width 87 height 15
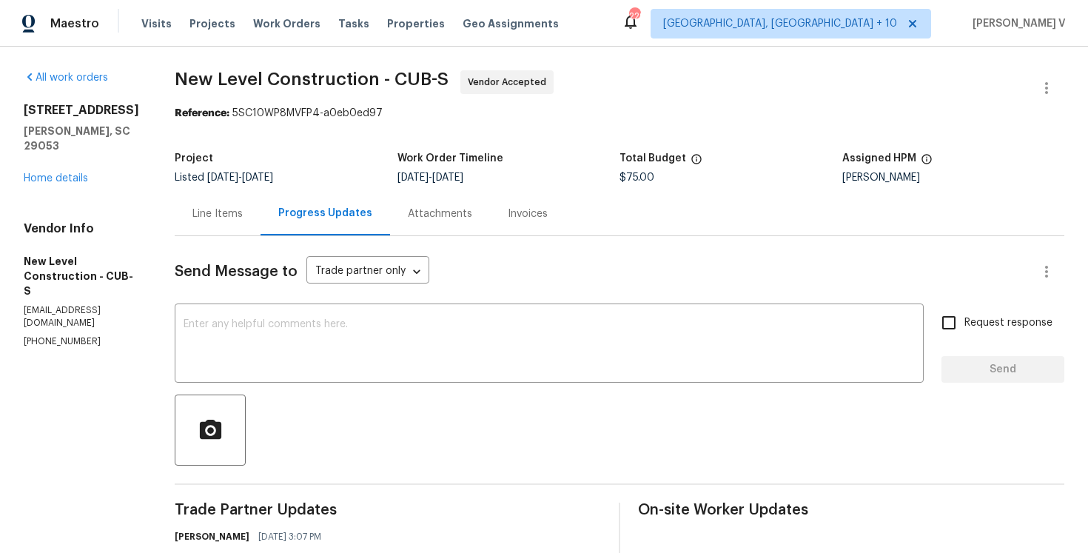
click at [40, 174] on div "All work orders 171 Ridge Pointe Dr Gaston, SC 29053 Home details Vendor Info N…" at bounding box center [81, 208] width 115 height 277
click at [76, 155] on div "171 Ridge Pointe Dr Gaston, SC 29053 Home details" at bounding box center [81, 144] width 115 height 83
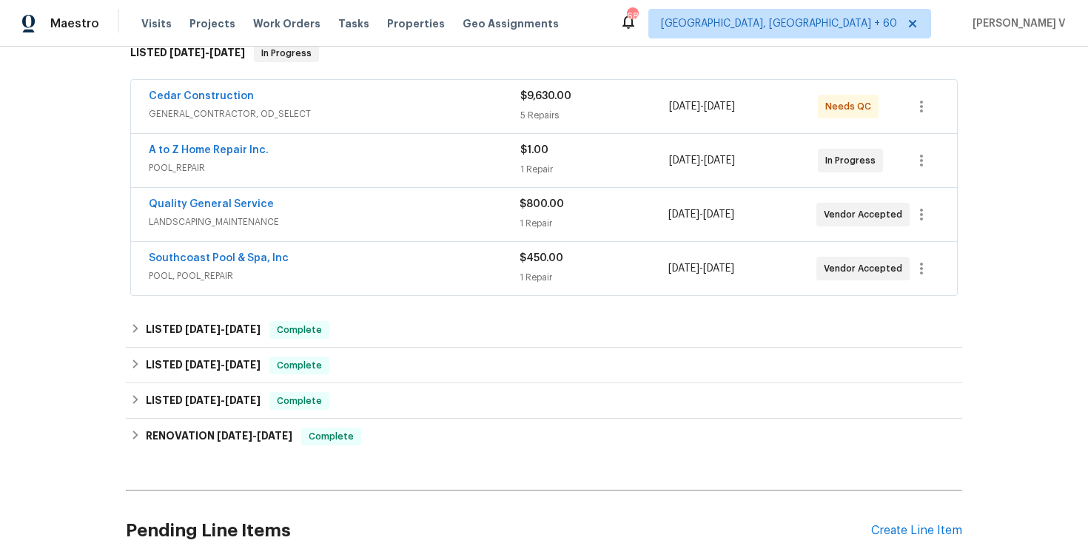
scroll to position [314, 0]
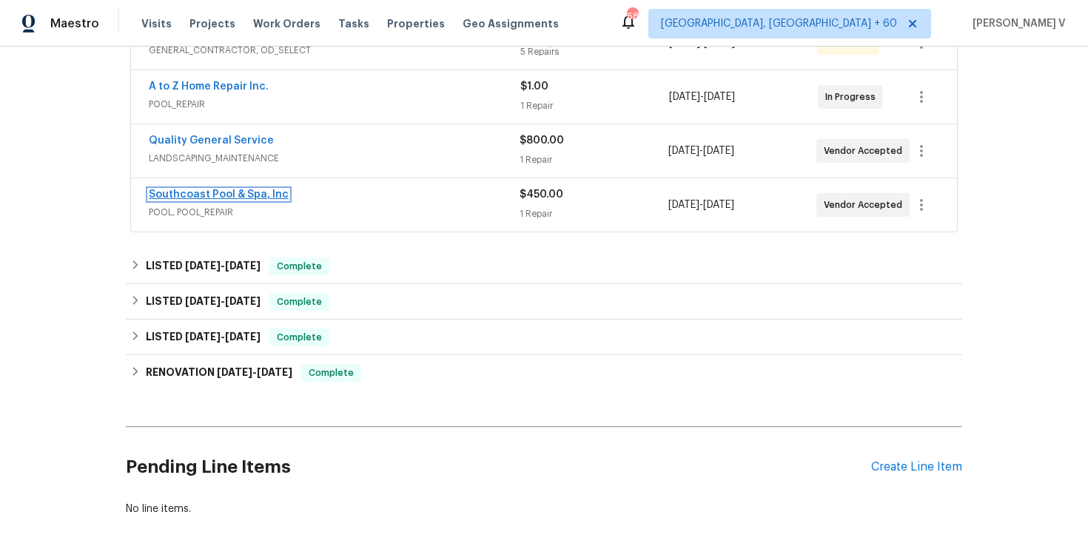
click at [223, 195] on link "Southcoast Pool & Spa, Inc" at bounding box center [219, 194] width 140 height 10
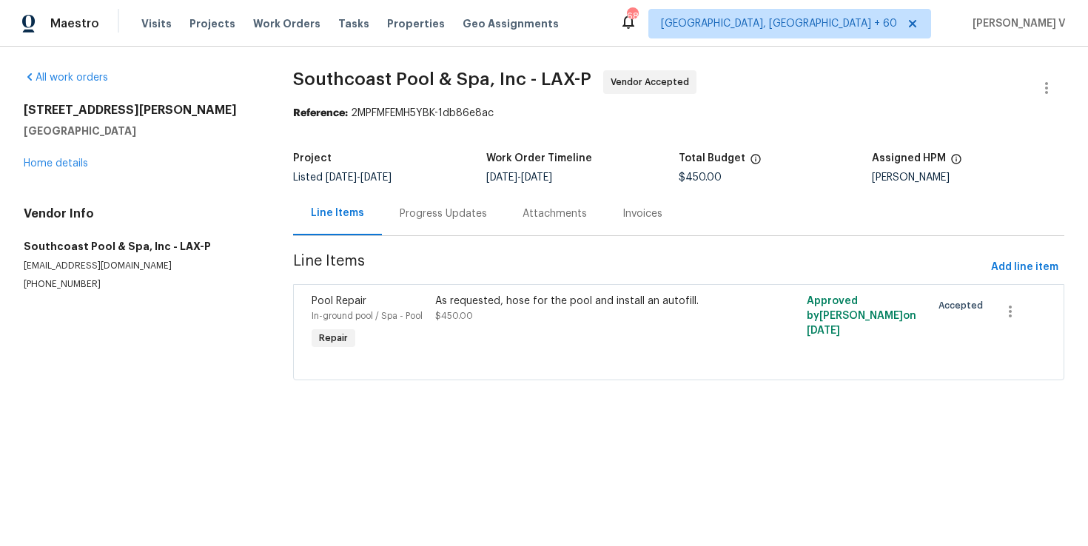
click at [362, 209] on div "Line Items" at bounding box center [337, 214] width 89 height 44
click at [397, 214] on div "Progress Updates" at bounding box center [443, 214] width 123 height 44
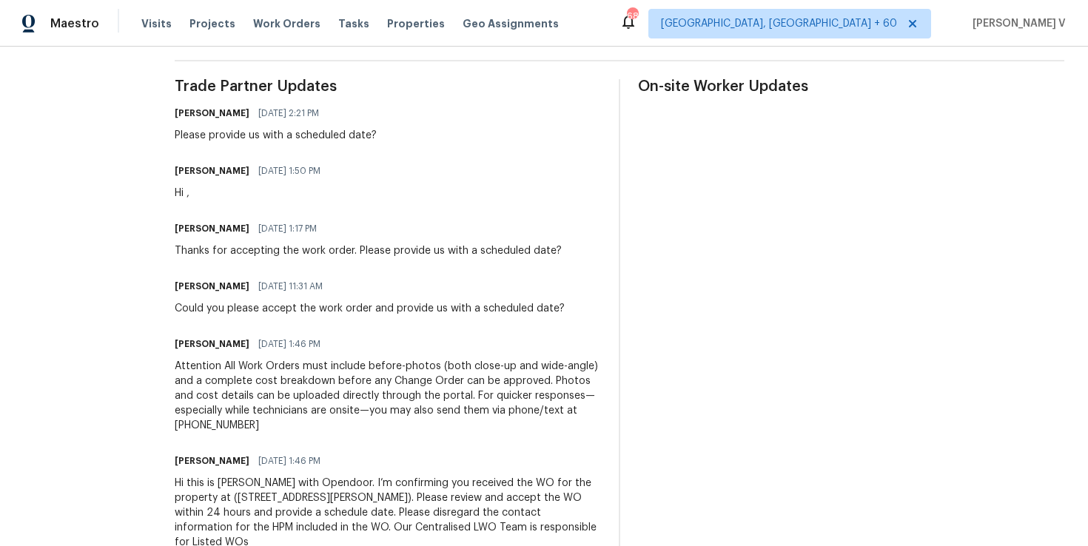
scroll to position [454, 0]
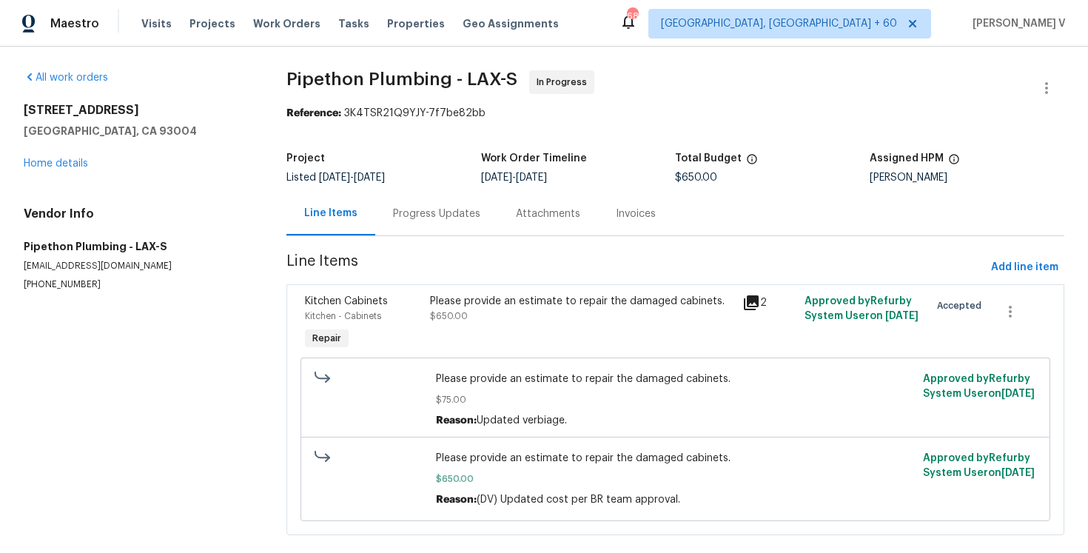
click at [402, 242] on section "Pipethon Plumbing - LAX-S In Progress Reference: 3K4TSR21Q9YJY-7f7be82bb Projec…" at bounding box center [675, 311] width 778 height 482
click at [430, 228] on div "Progress Updates" at bounding box center [436, 214] width 123 height 44
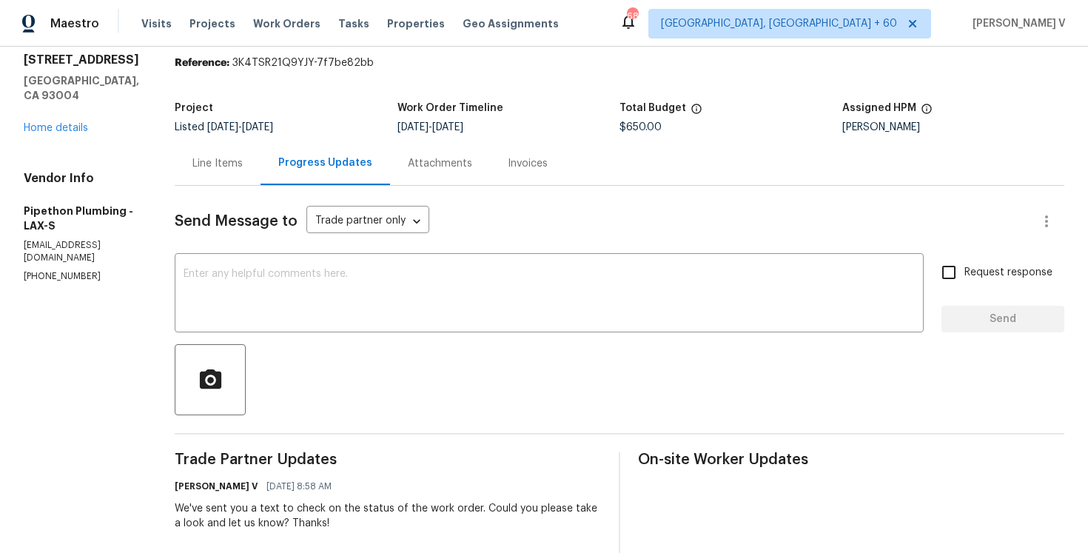
scroll to position [198, 0]
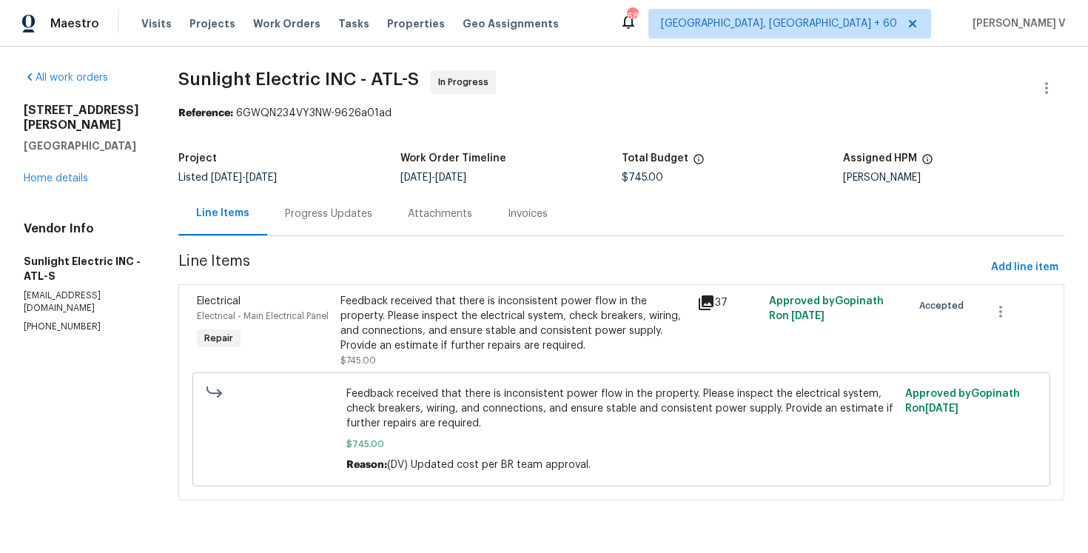
click at [341, 191] on div "Project Listed [DATE] - [DATE] Work Order Timeline [DATE] - [DATE] Total Budget…" at bounding box center [621, 167] width 886 height 47
click at [341, 220] on div "Progress Updates" at bounding box center [328, 213] width 87 height 15
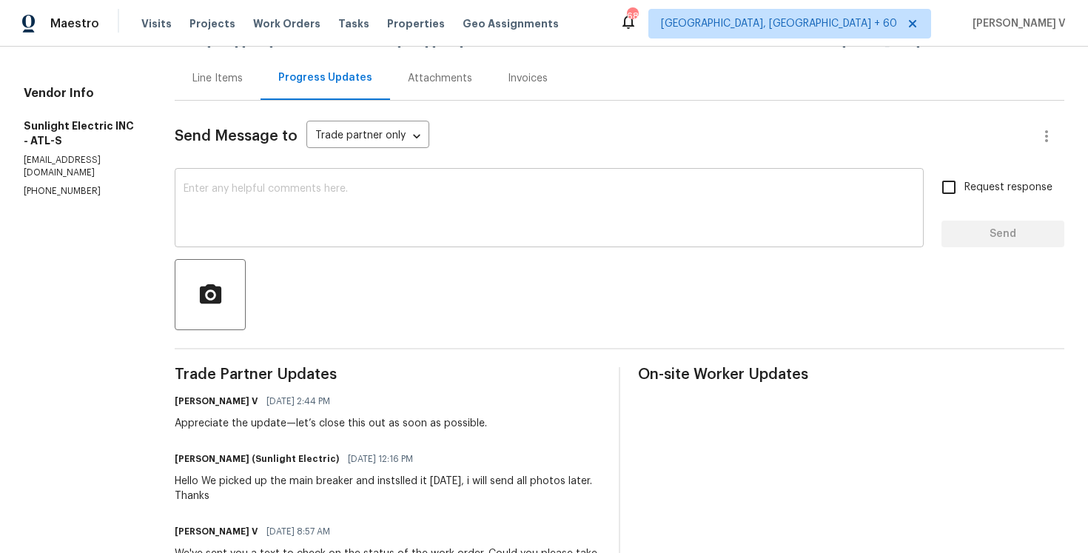
scroll to position [152, 0]
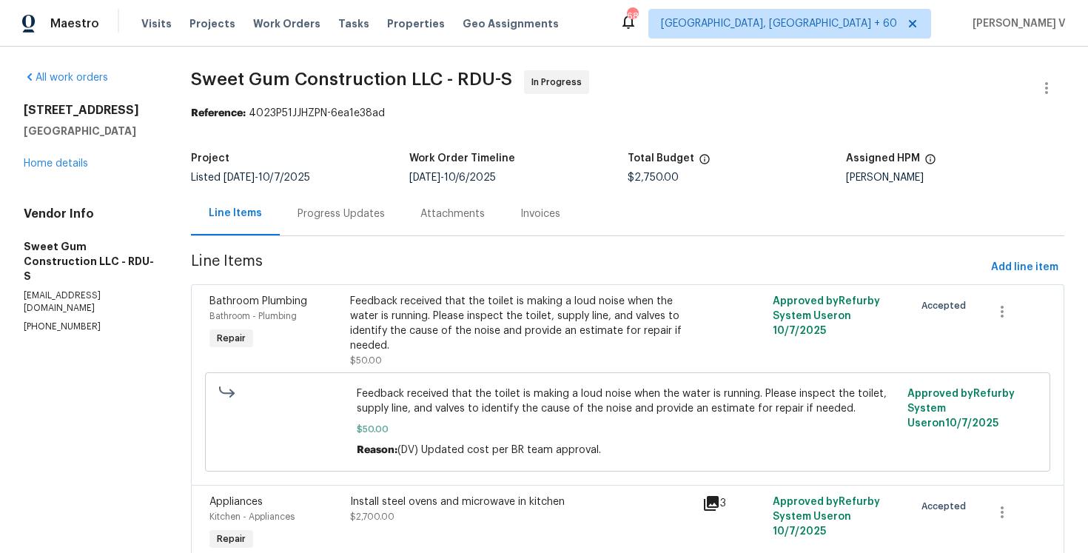
click at [373, 209] on div "Progress Updates" at bounding box center [340, 213] width 87 height 15
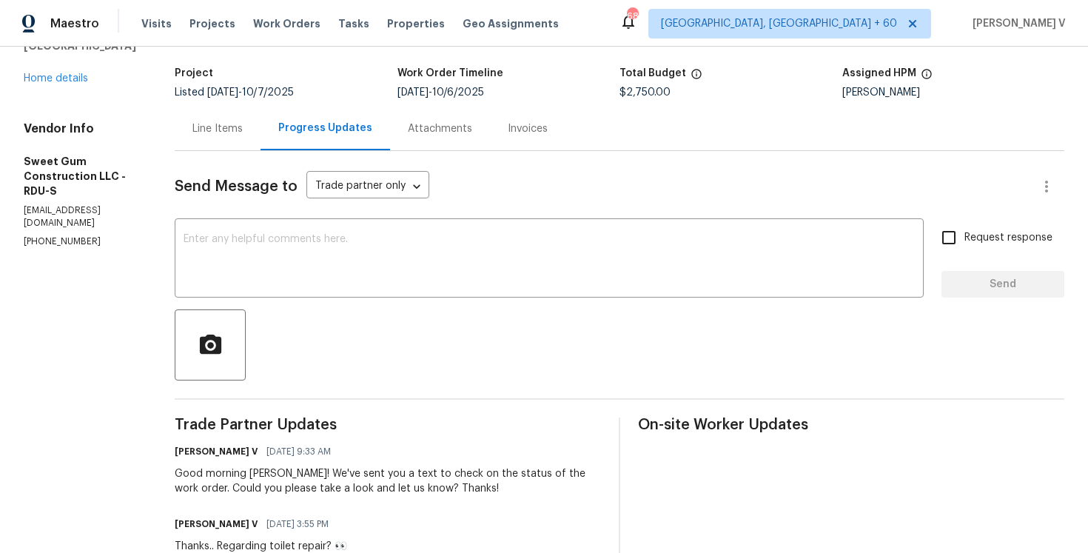
scroll to position [216, 0]
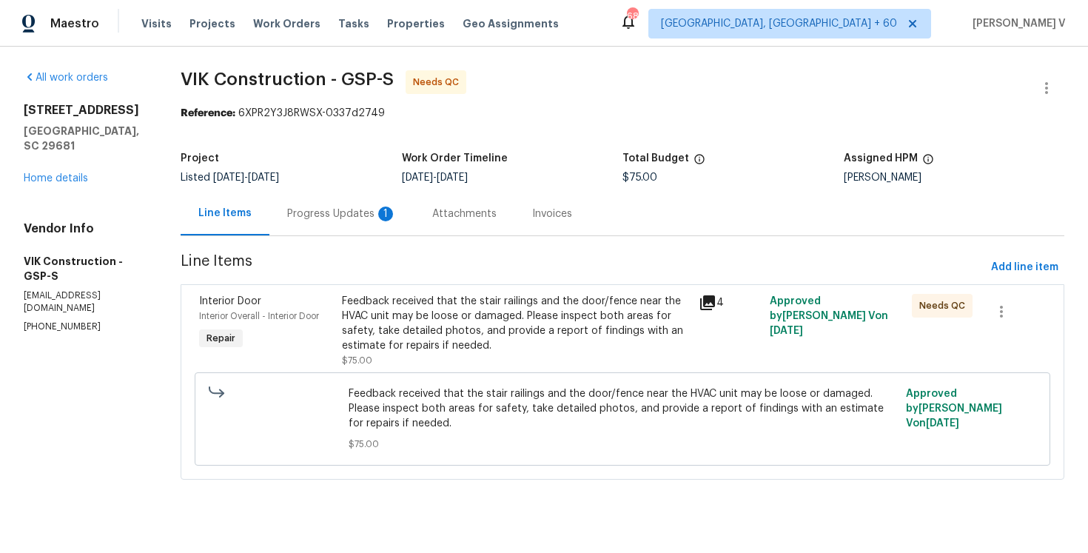
click at [369, 194] on div "Progress Updates 1" at bounding box center [341, 214] width 145 height 44
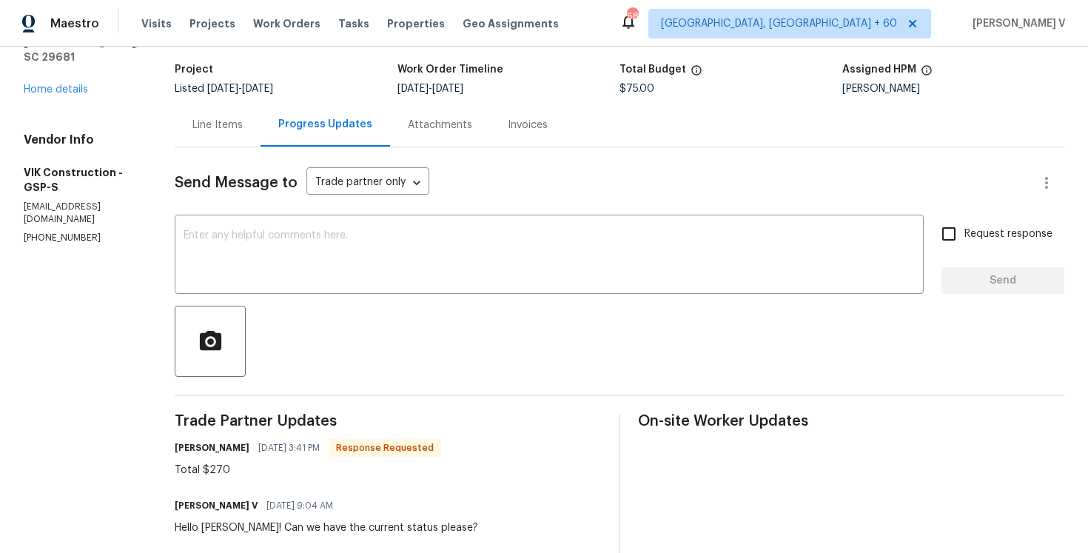
scroll to position [78, 0]
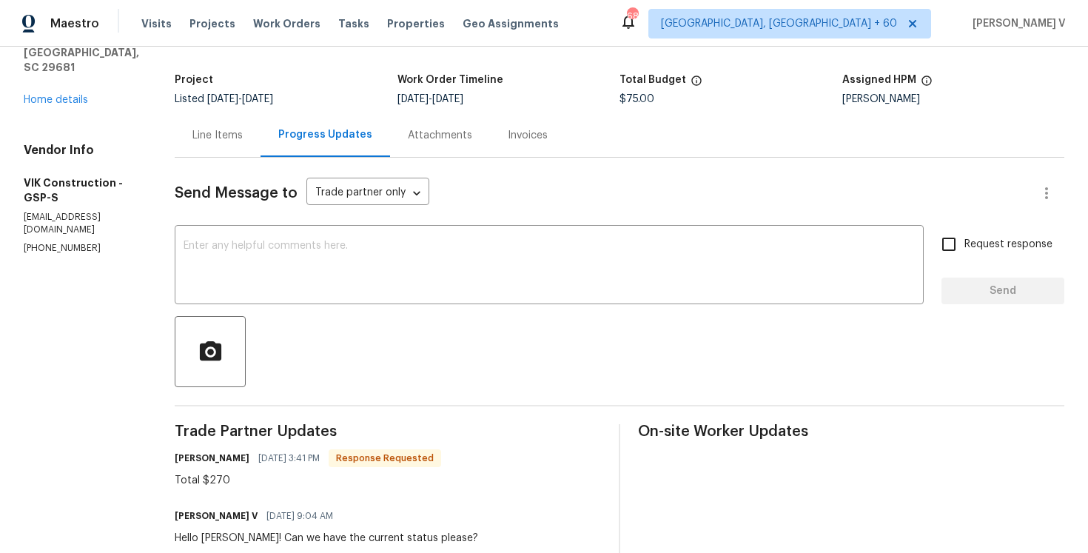
click at [247, 147] on div "Line Items" at bounding box center [218, 135] width 86 height 44
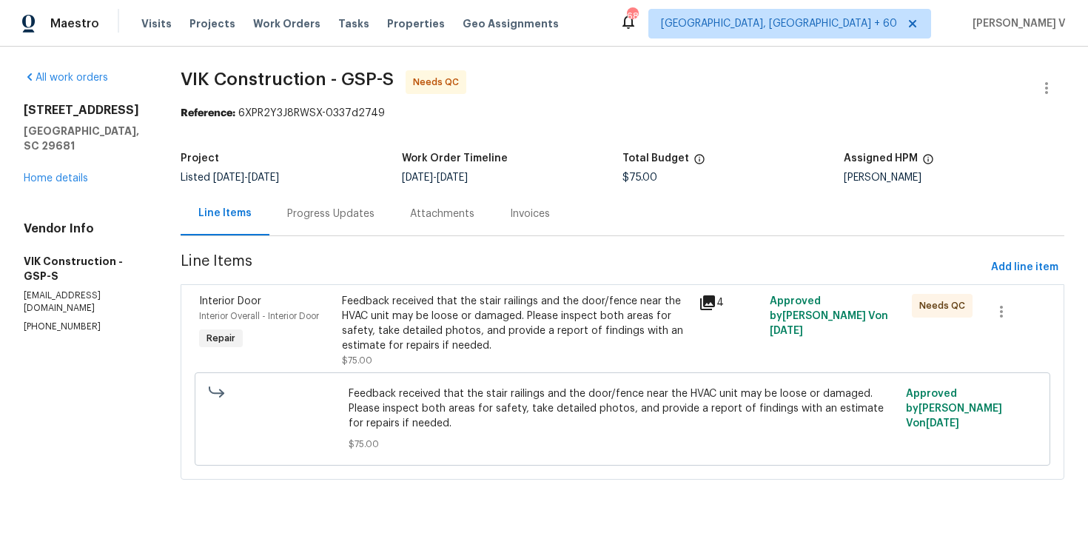
click at [498, 329] on div "Feedback received that the stair railings and the door/fence near the HVAC unit…" at bounding box center [515, 323] width 347 height 59
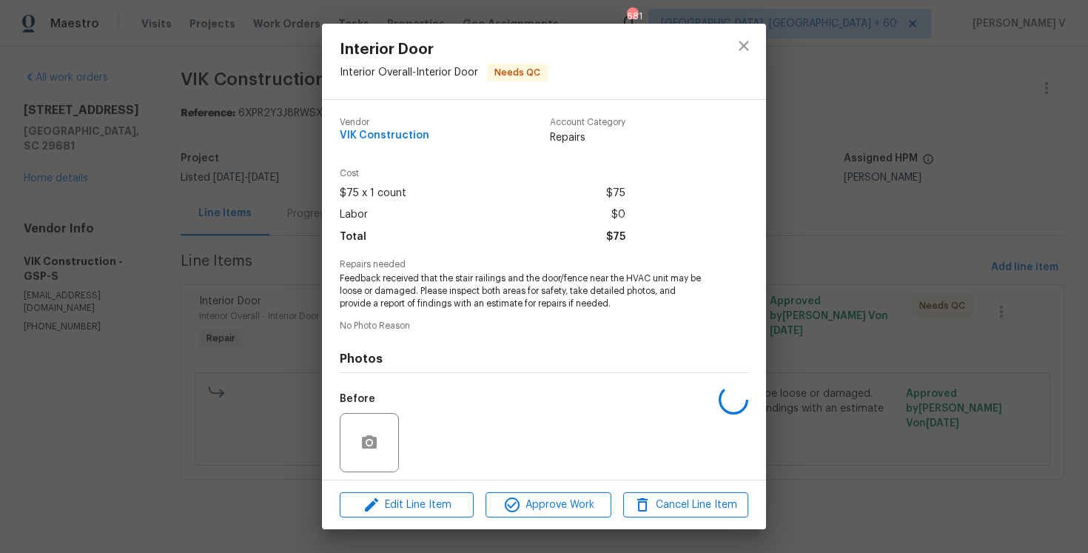
scroll to position [104, 0]
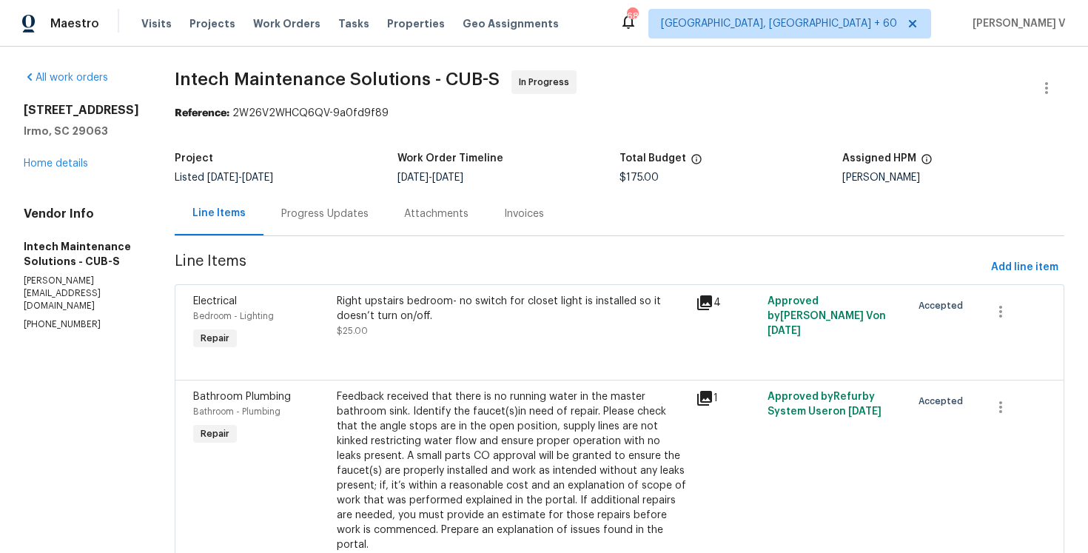
click at [326, 215] on div "Progress Updates" at bounding box center [324, 213] width 87 height 15
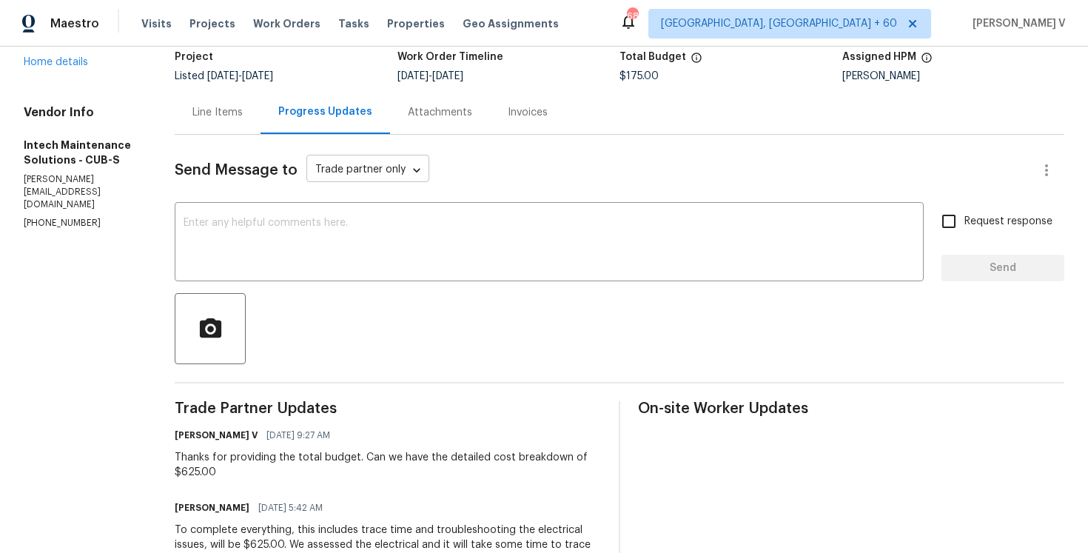
scroll to position [128, 0]
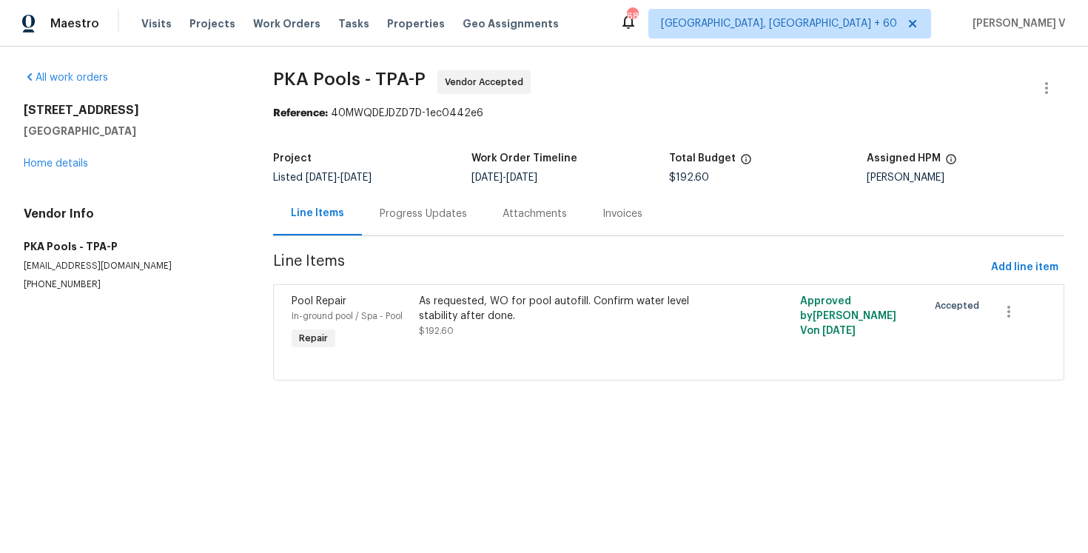
click at [417, 203] on div "Progress Updates" at bounding box center [423, 214] width 123 height 44
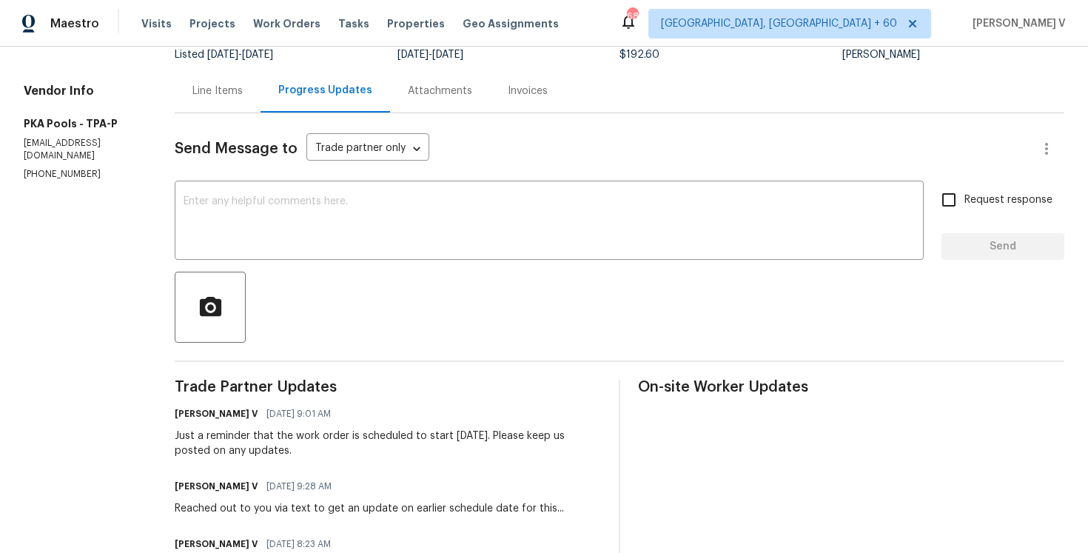
scroll to position [250, 0]
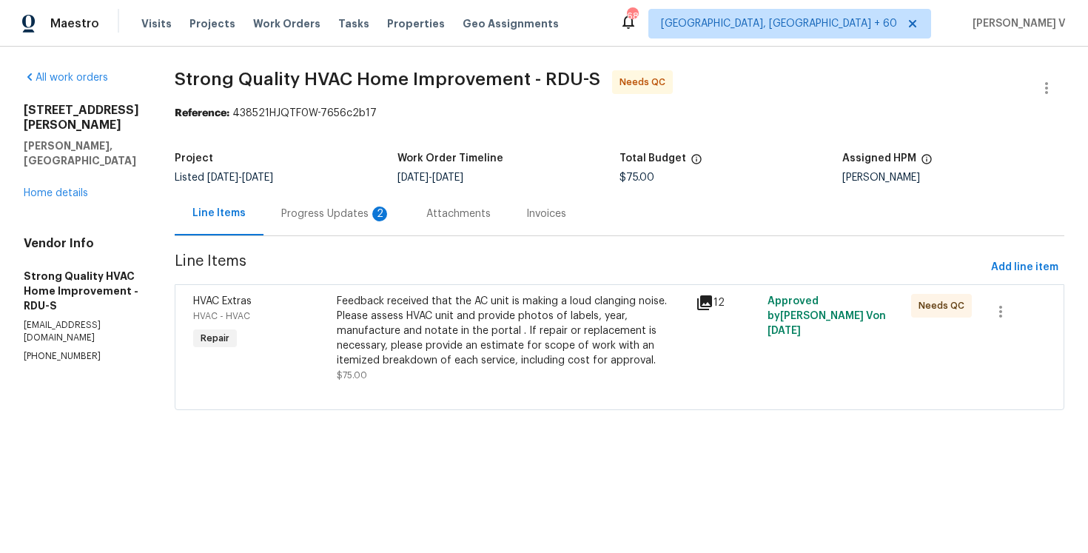
click at [353, 201] on div "Progress Updates 2" at bounding box center [335, 214] width 145 height 44
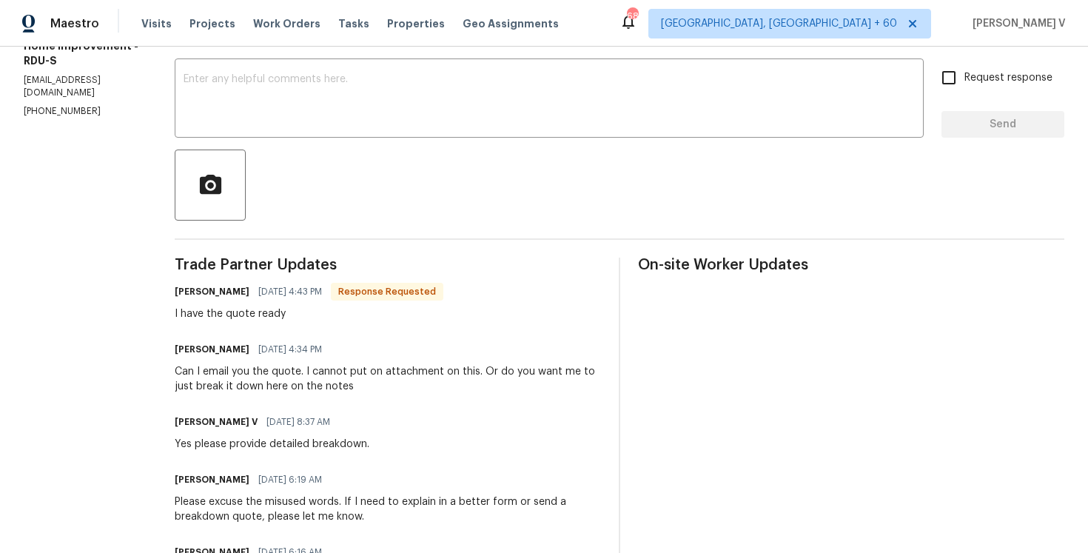
scroll to position [220, 0]
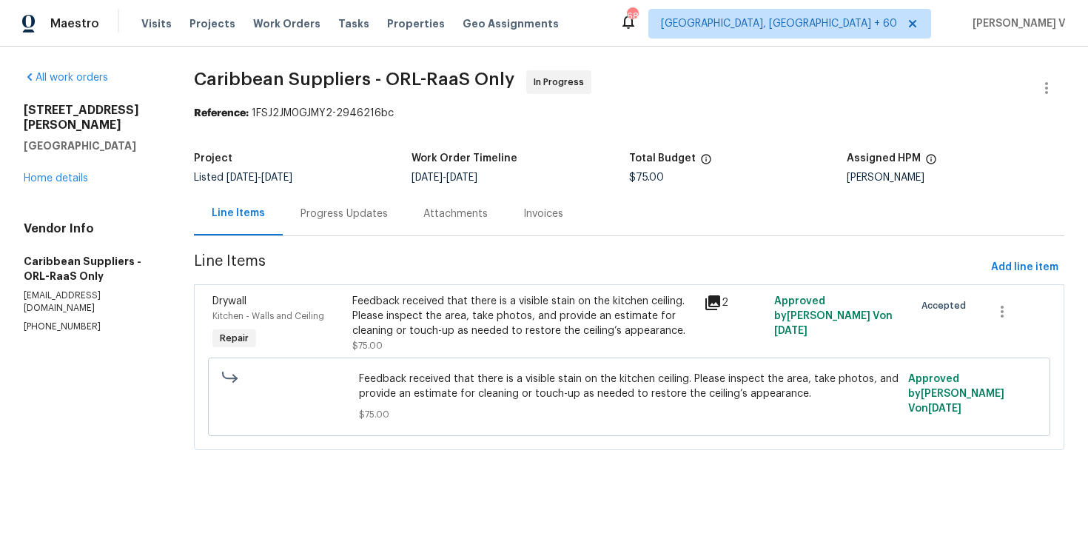
click at [360, 219] on div "Progress Updates" at bounding box center [343, 213] width 87 height 15
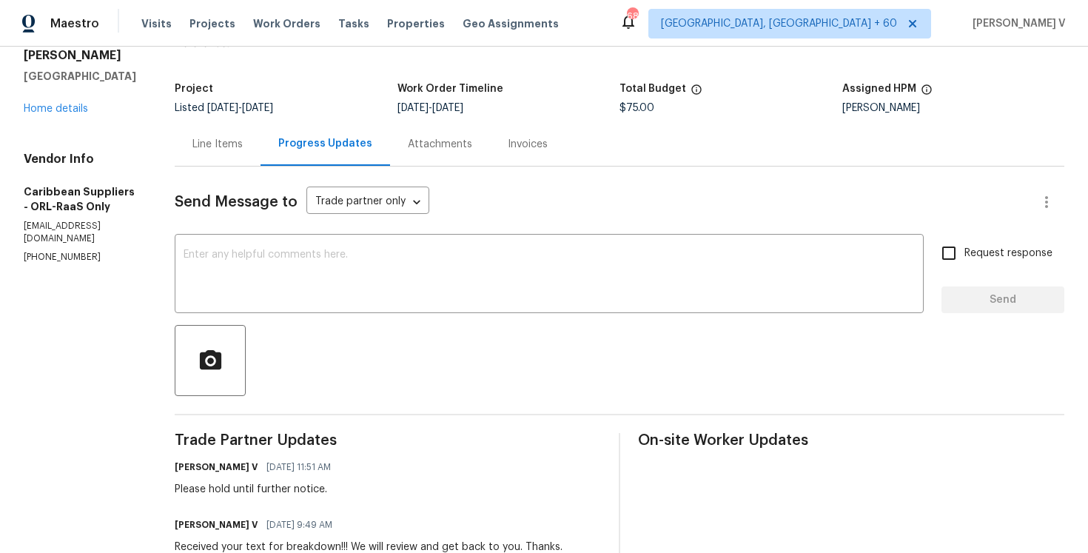
scroll to position [175, 0]
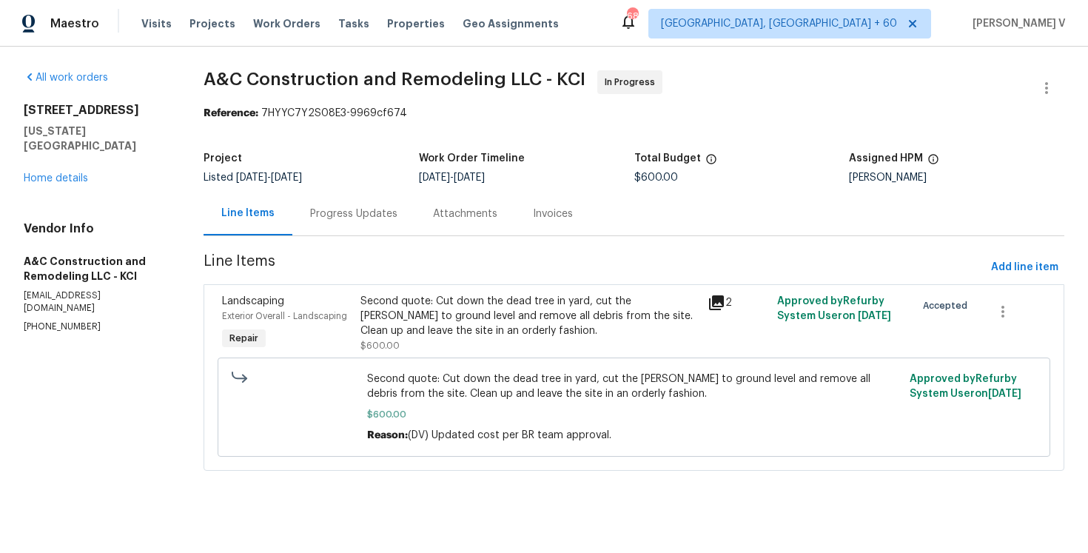
click at [377, 203] on div "Progress Updates" at bounding box center [353, 214] width 123 height 44
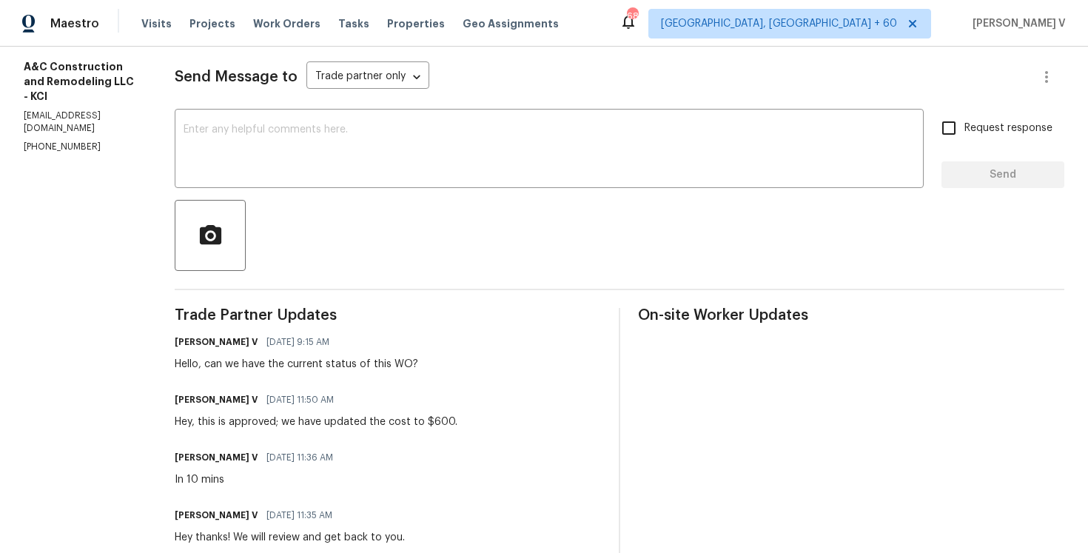
scroll to position [229, 0]
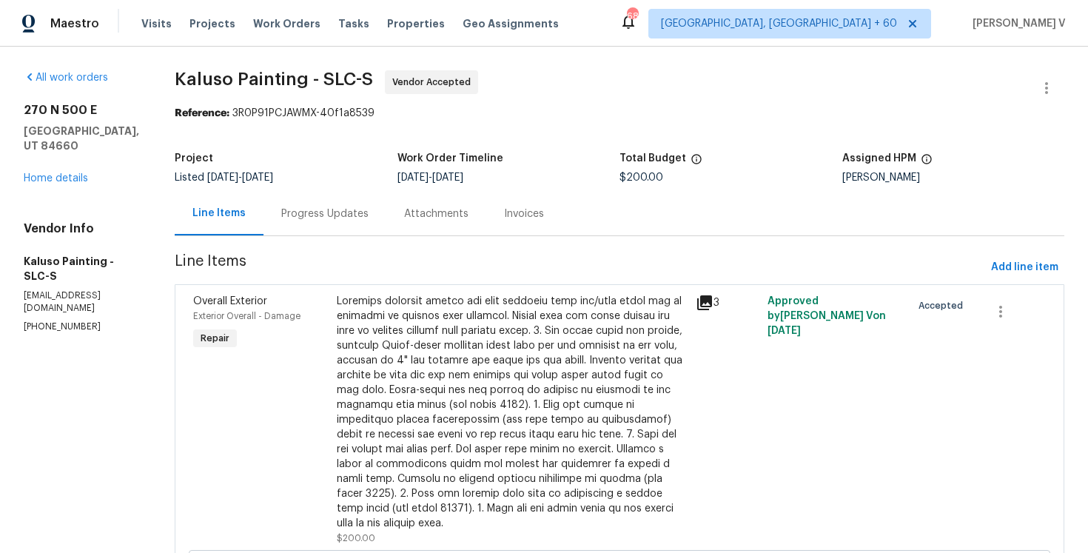
click at [291, 227] on div "Progress Updates" at bounding box center [324, 214] width 123 height 44
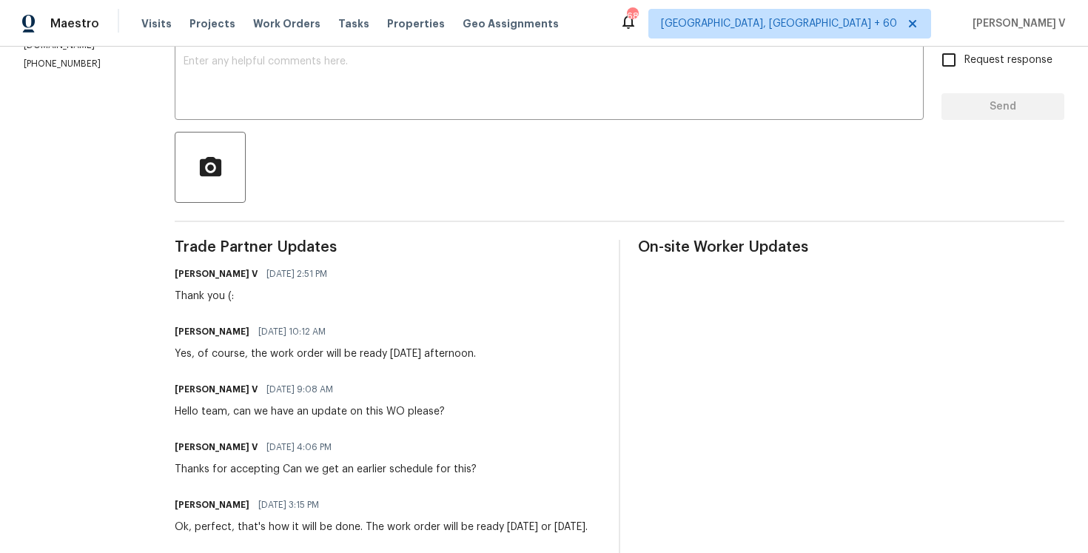
scroll to position [308, 0]
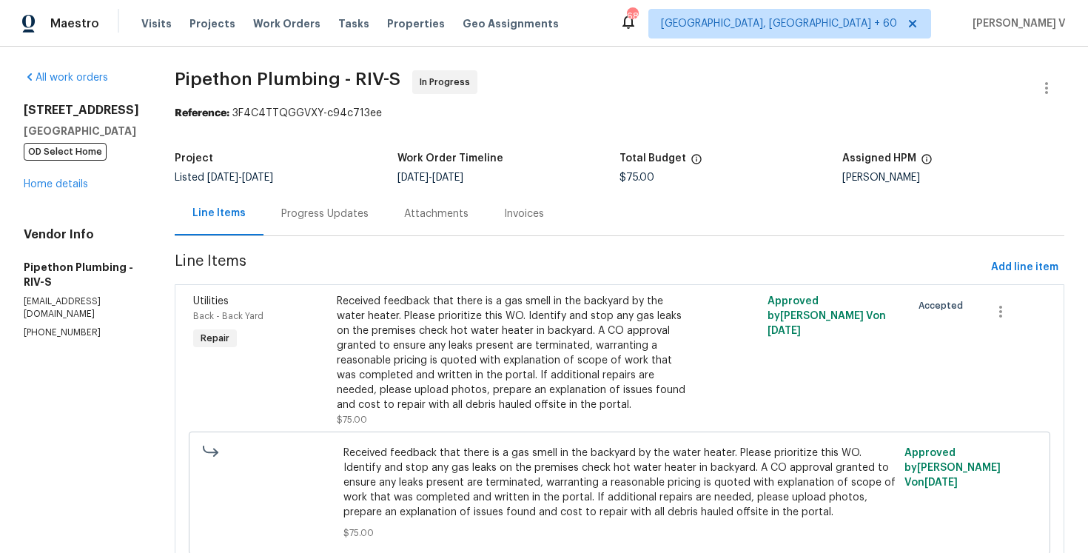
click at [368, 215] on div "Progress Updates" at bounding box center [324, 213] width 87 height 15
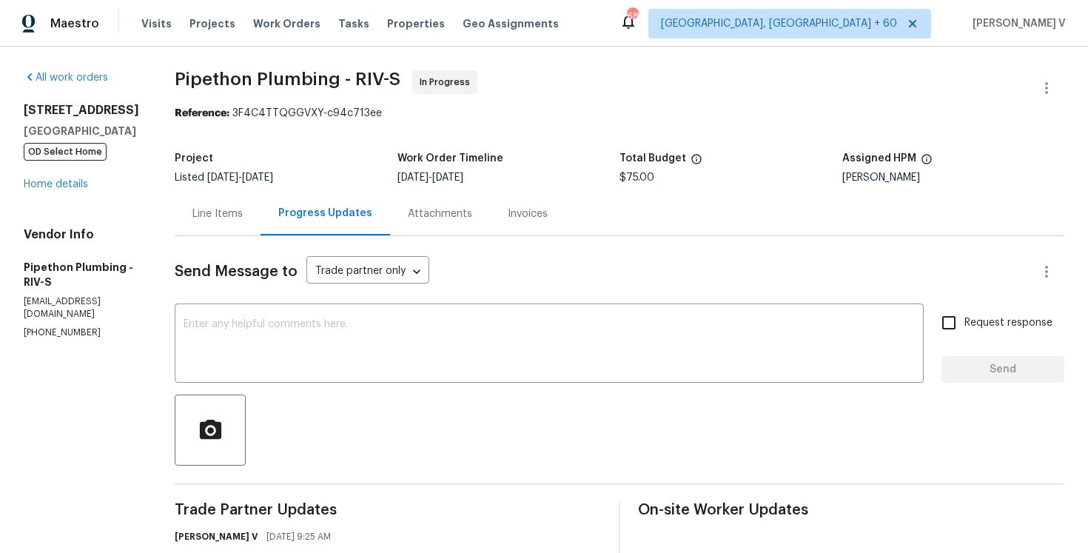
scroll to position [263, 0]
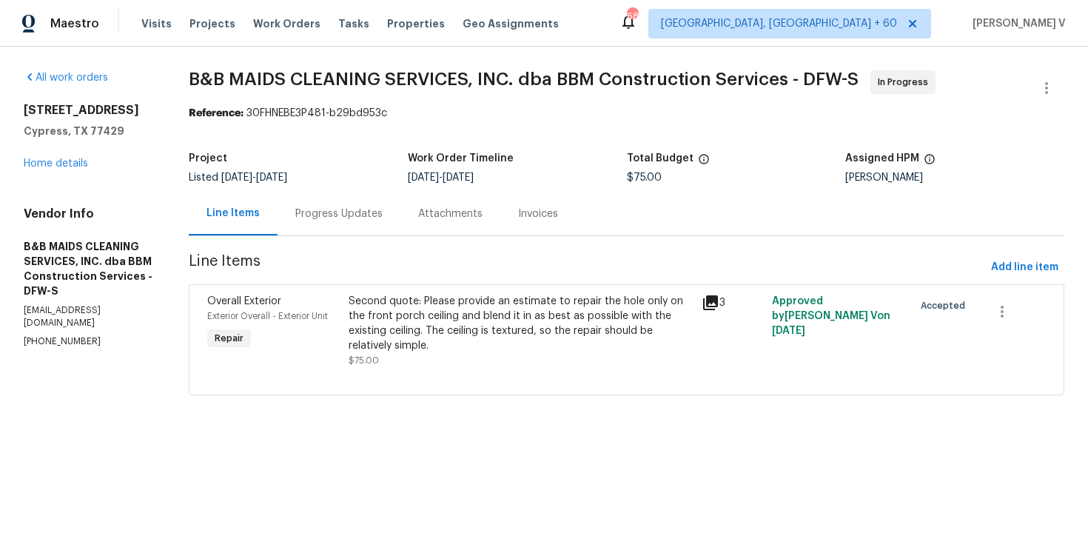
click at [366, 203] on div "Progress Updates" at bounding box center [338, 214] width 123 height 44
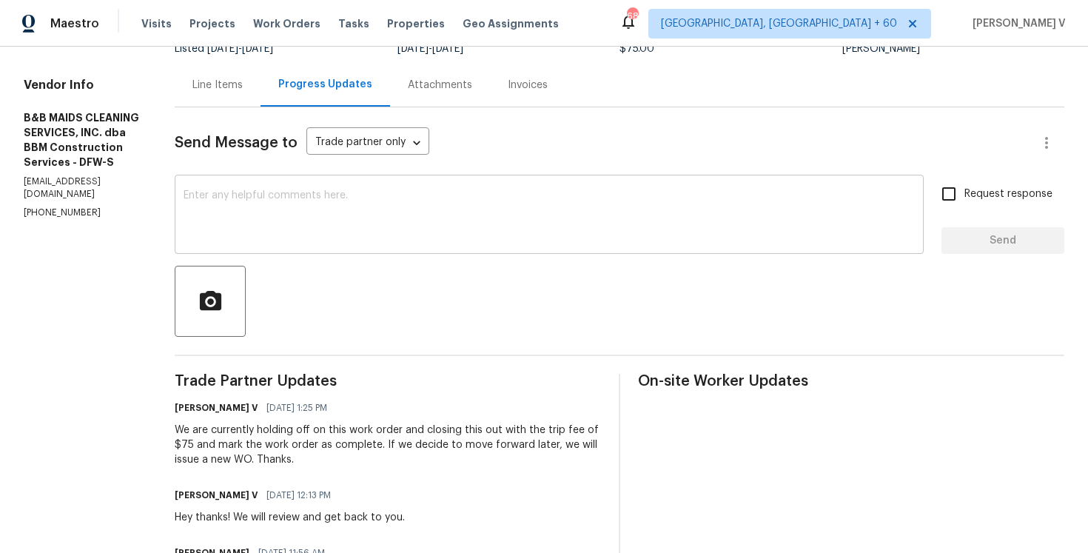
scroll to position [161, 0]
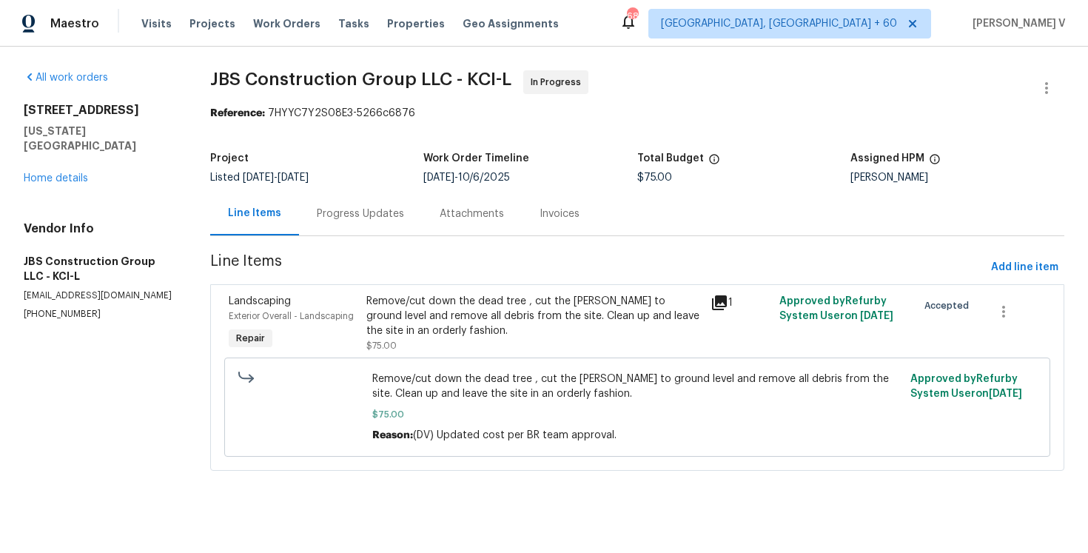
click at [395, 215] on div "Progress Updates" at bounding box center [360, 213] width 87 height 15
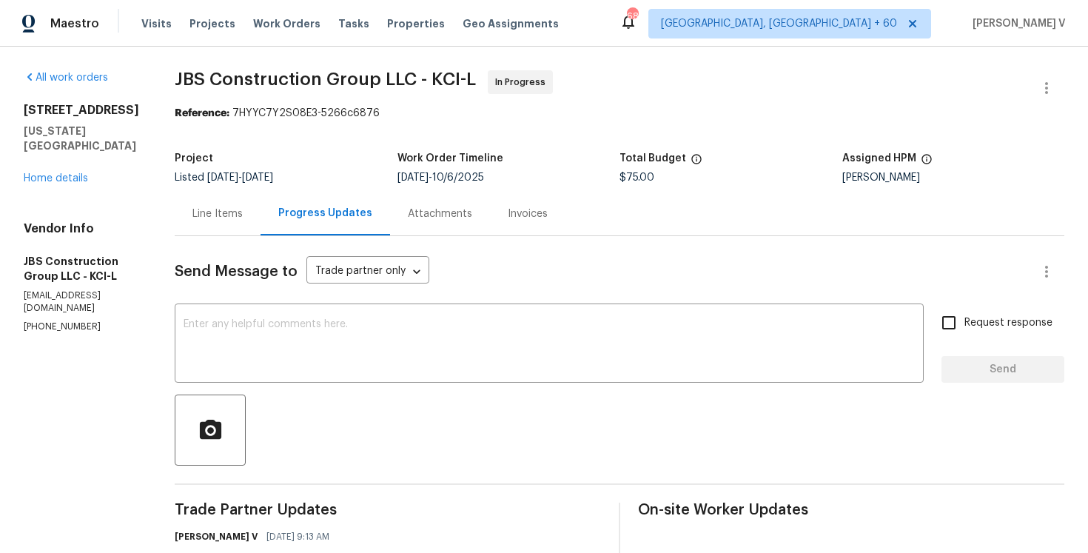
scroll to position [226, 0]
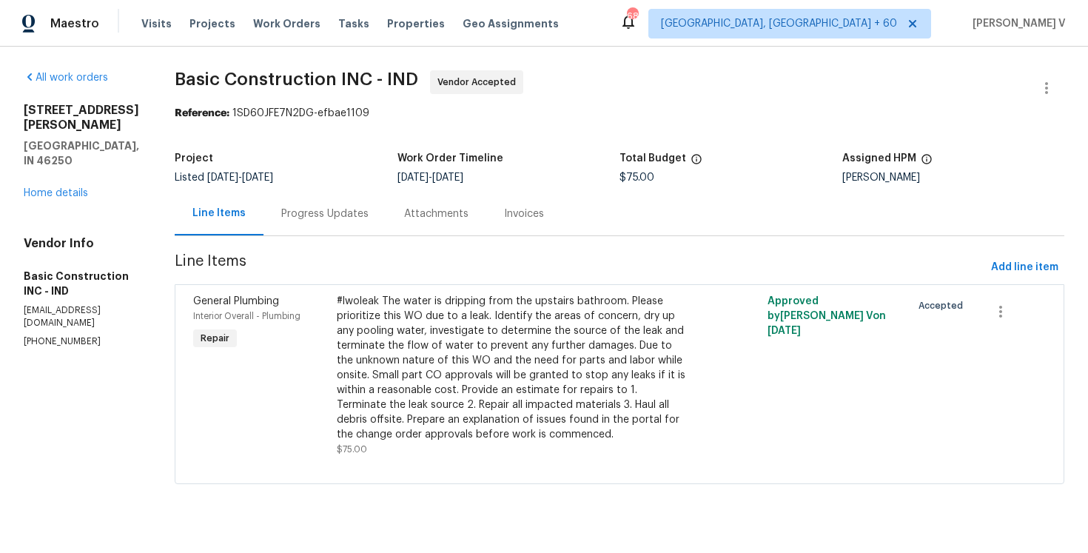
click at [285, 220] on div "Progress Updates" at bounding box center [324, 213] width 87 height 15
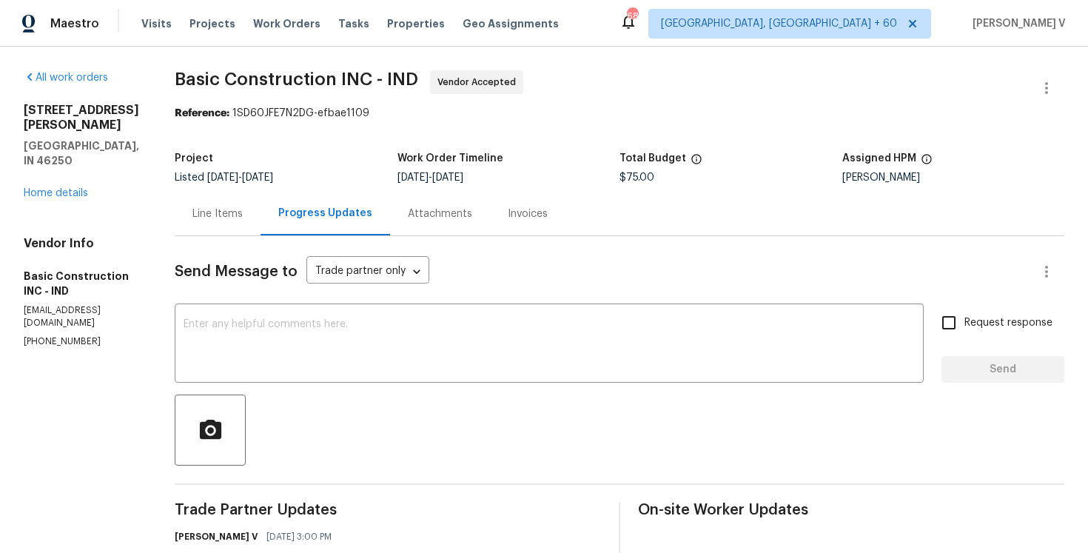
scroll to position [236, 0]
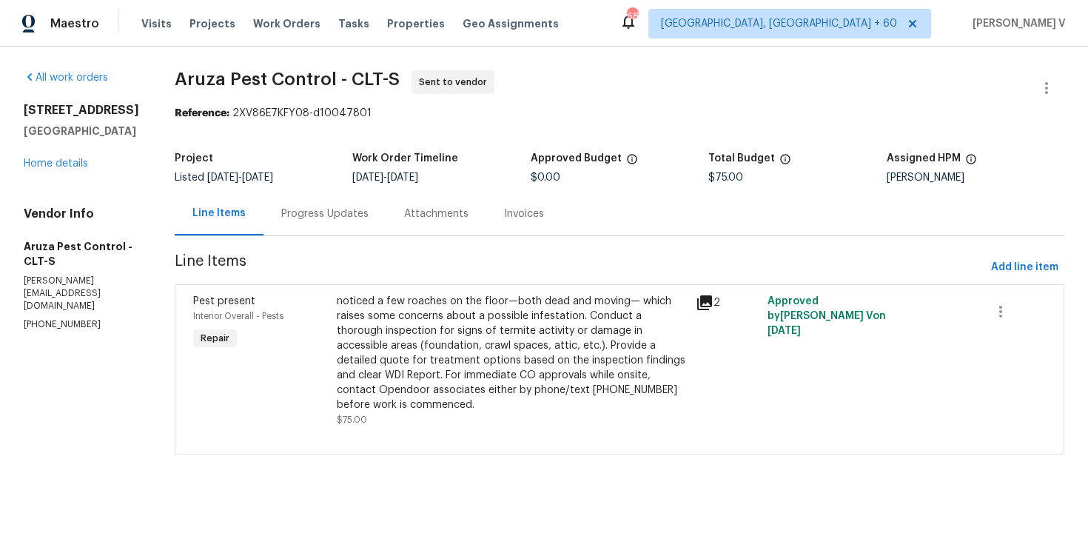
click at [324, 232] on div "Progress Updates" at bounding box center [324, 214] width 123 height 44
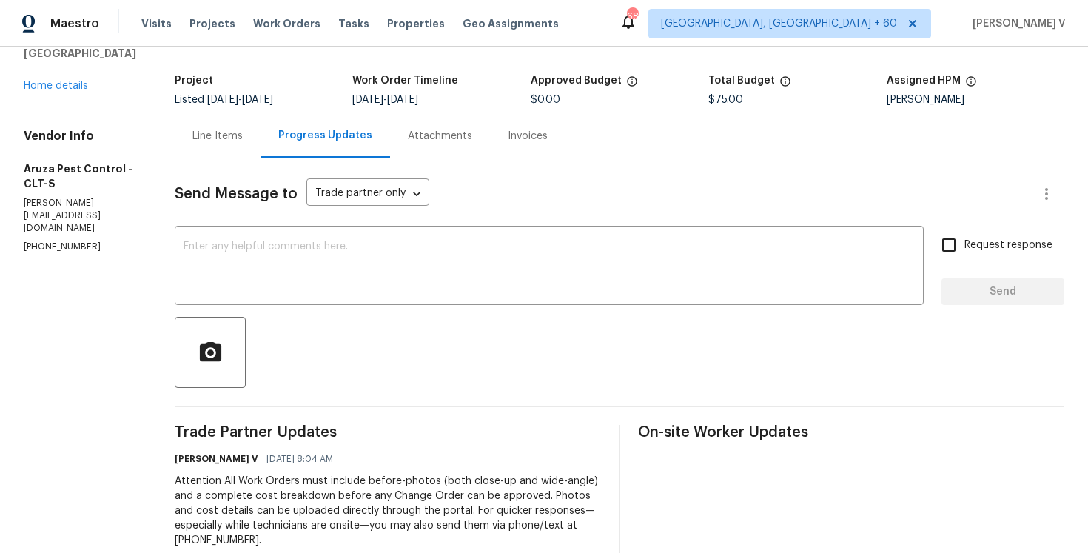
scroll to position [164, 0]
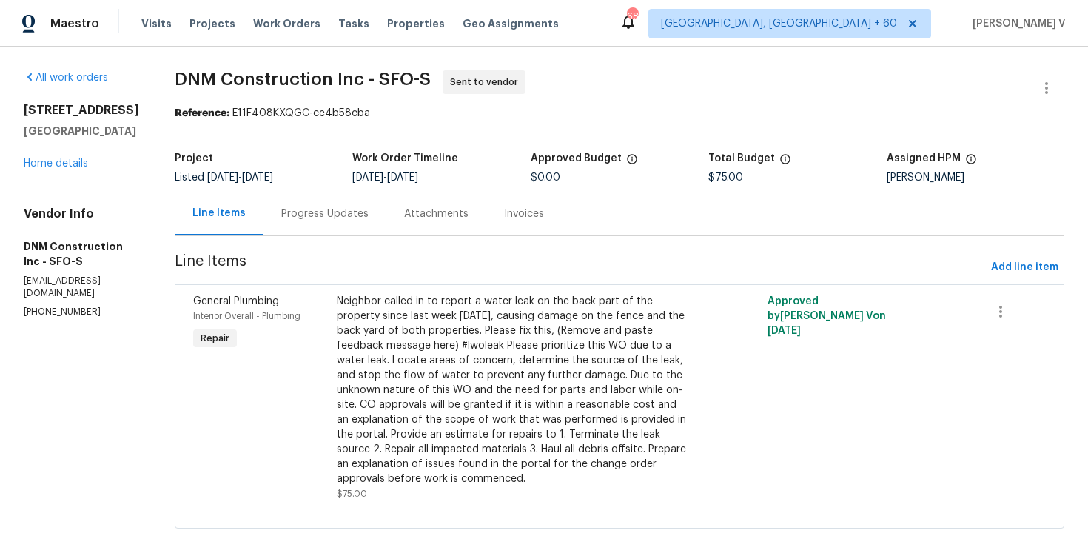
click at [360, 212] on div "Progress Updates" at bounding box center [324, 213] width 87 height 15
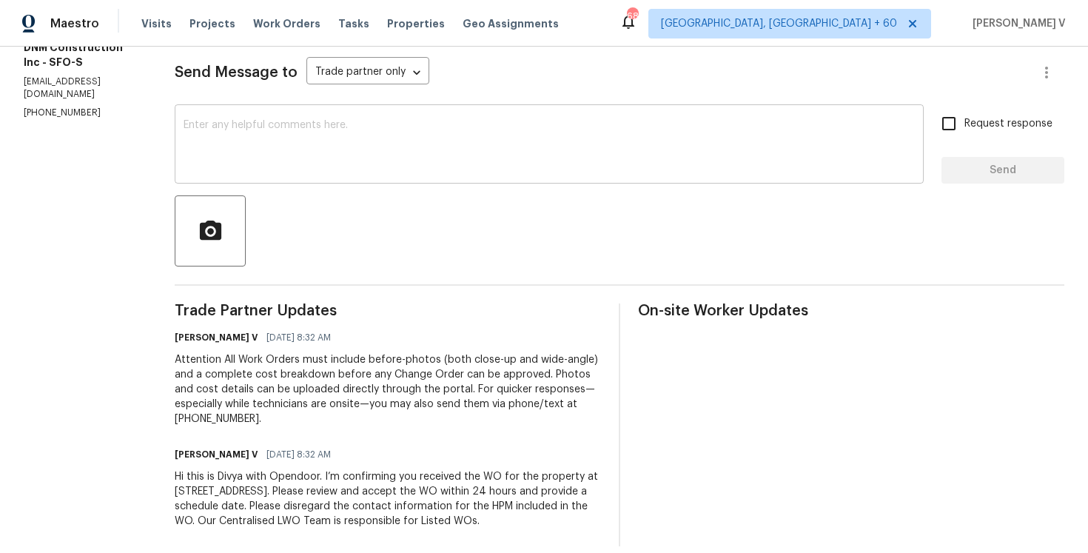
scroll to position [231, 0]
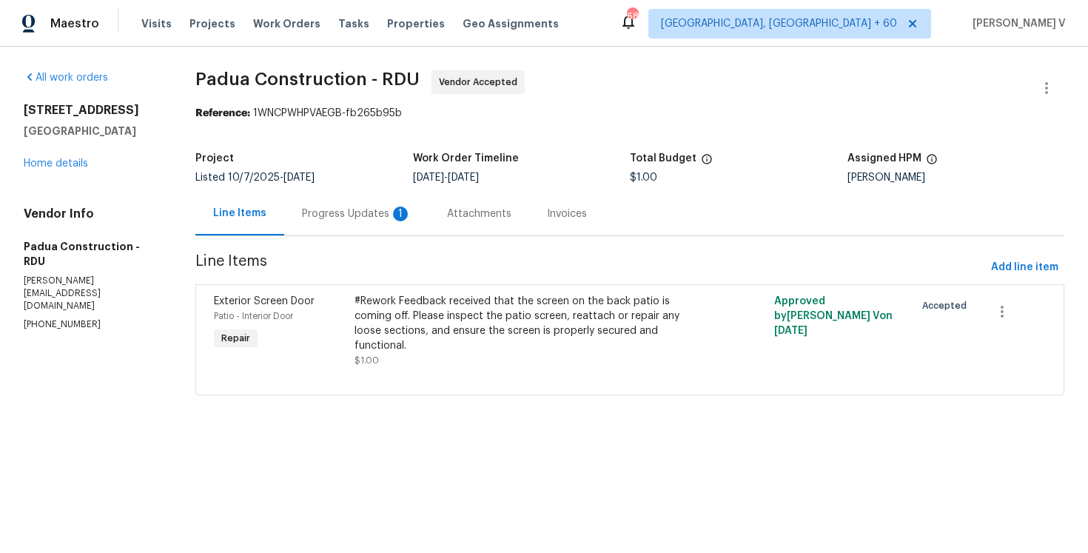
click at [355, 219] on div "Progress Updates 1" at bounding box center [357, 213] width 110 height 15
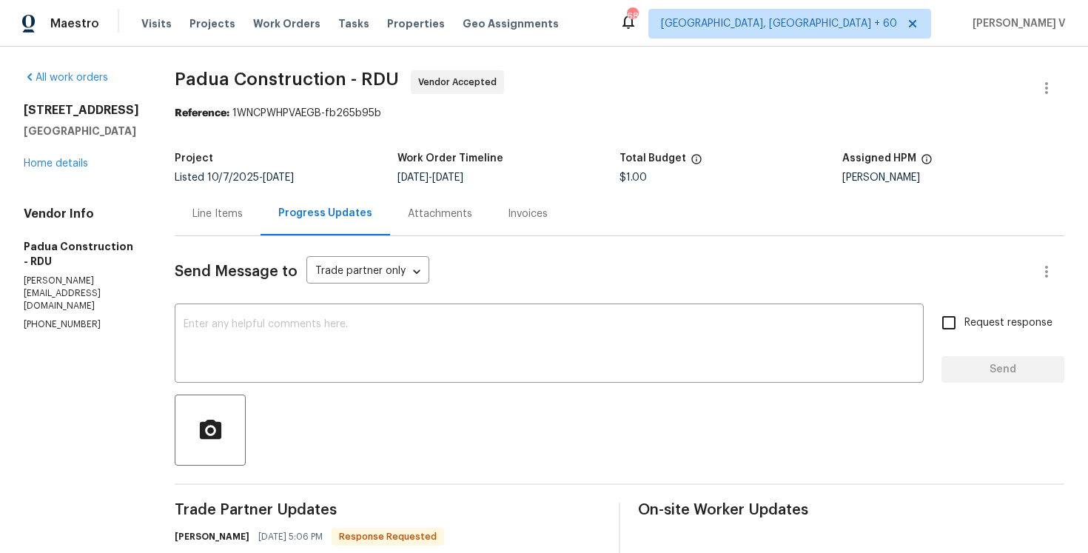
scroll to position [169, 0]
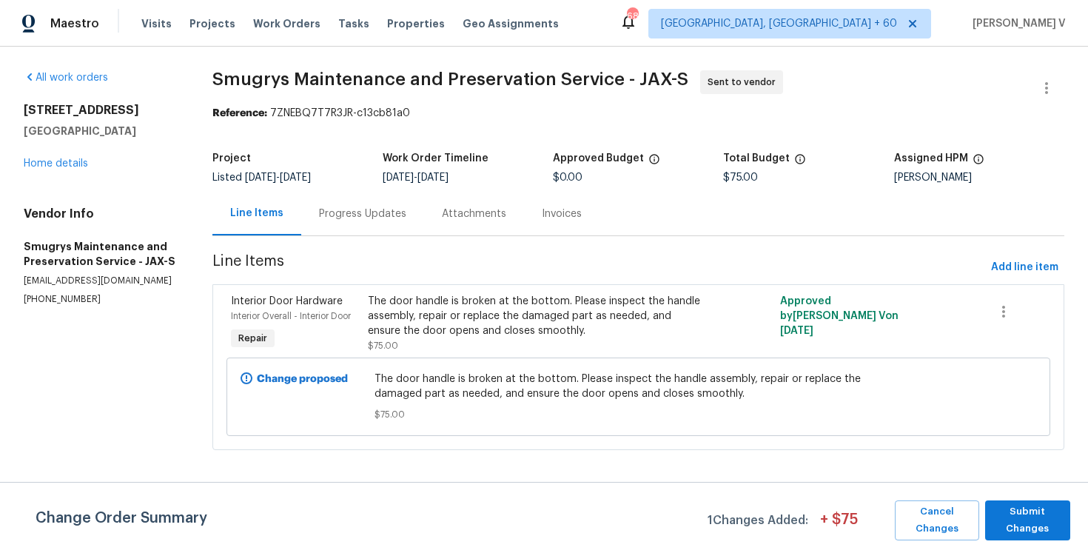
click at [339, 220] on div "Progress Updates" at bounding box center [362, 213] width 87 height 15
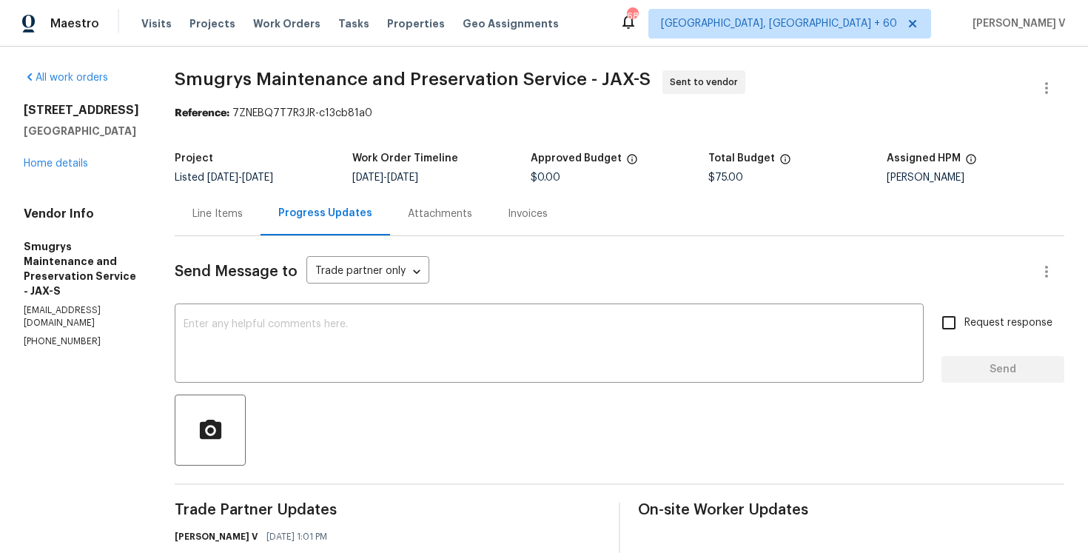
scroll to position [182, 0]
